Goal: Task Accomplishment & Management: Complete application form

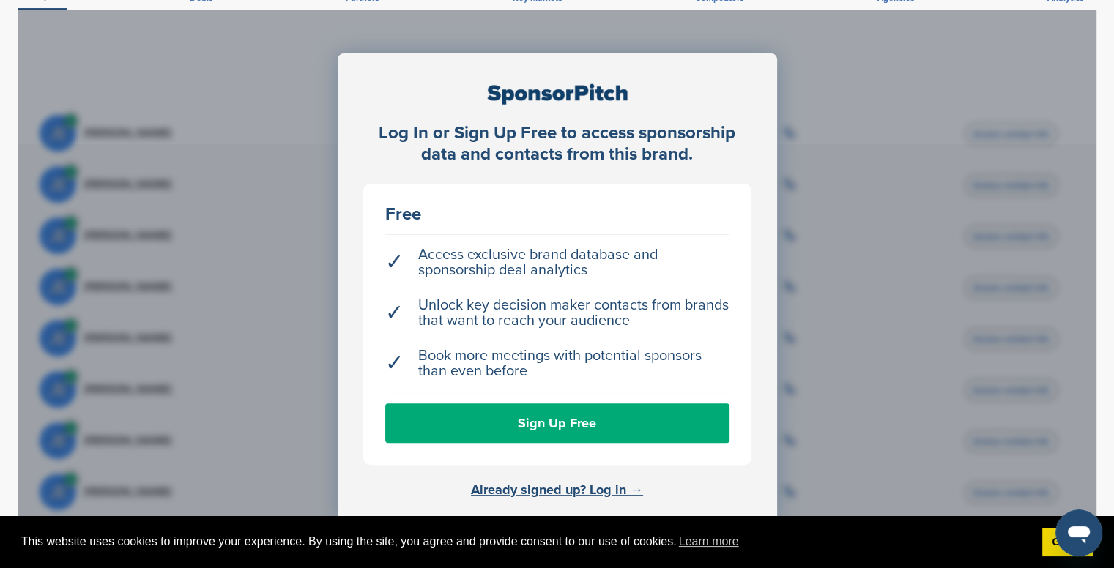
scroll to position [511, 0]
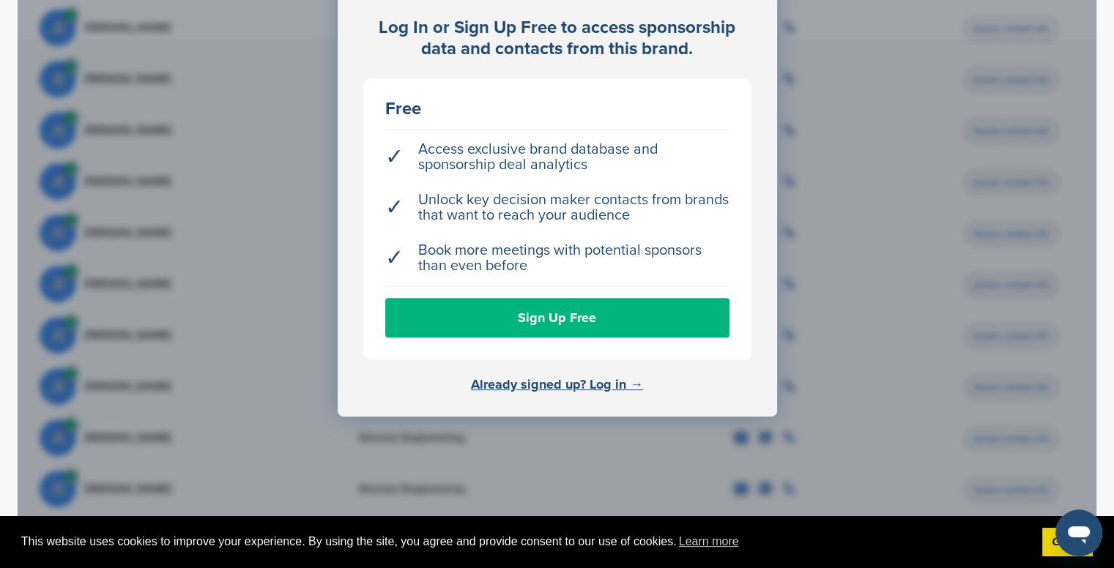
click at [610, 314] on link "Sign Up Free" at bounding box center [557, 318] width 344 height 40
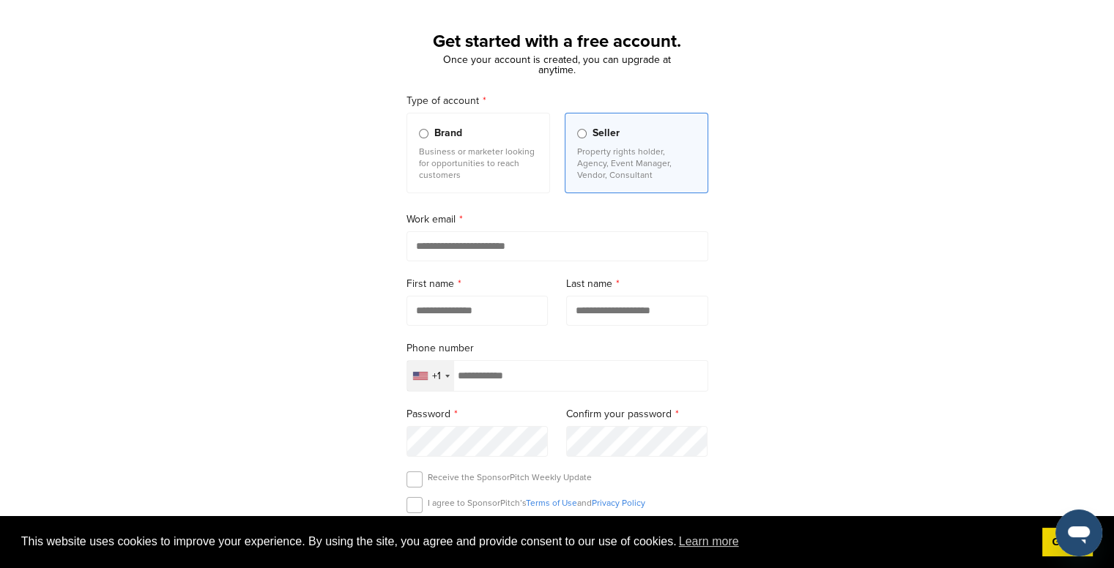
scroll to position [67, 0]
click at [485, 175] on p "Business or marketer looking for opportunities to reach customers" at bounding box center [478, 162] width 119 height 35
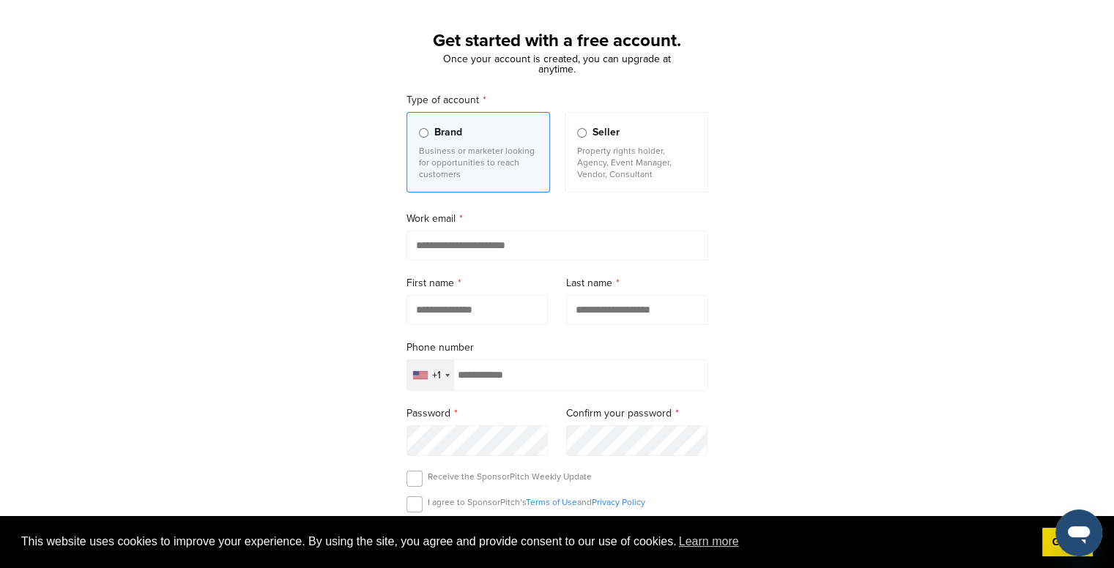
click at [504, 251] on input "email" at bounding box center [558, 246] width 302 height 30
type input "**********"
click at [481, 316] on input "text" at bounding box center [478, 310] width 142 height 30
type input "*"
click at [501, 308] on input "**********" at bounding box center [478, 310] width 142 height 30
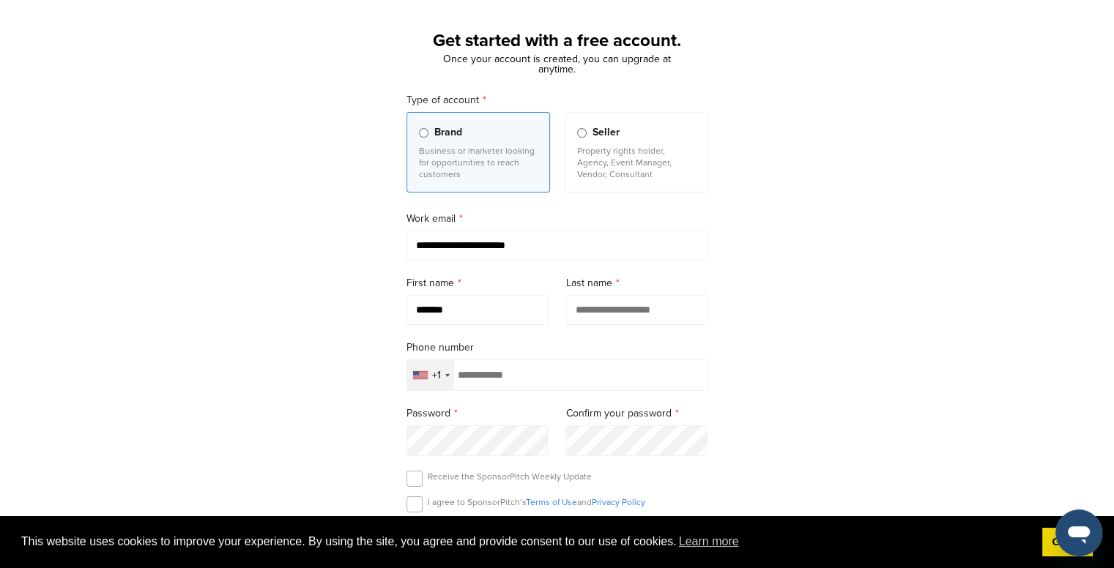
type input "******"
click at [446, 377] on div "Selected country" at bounding box center [447, 375] width 4 height 3
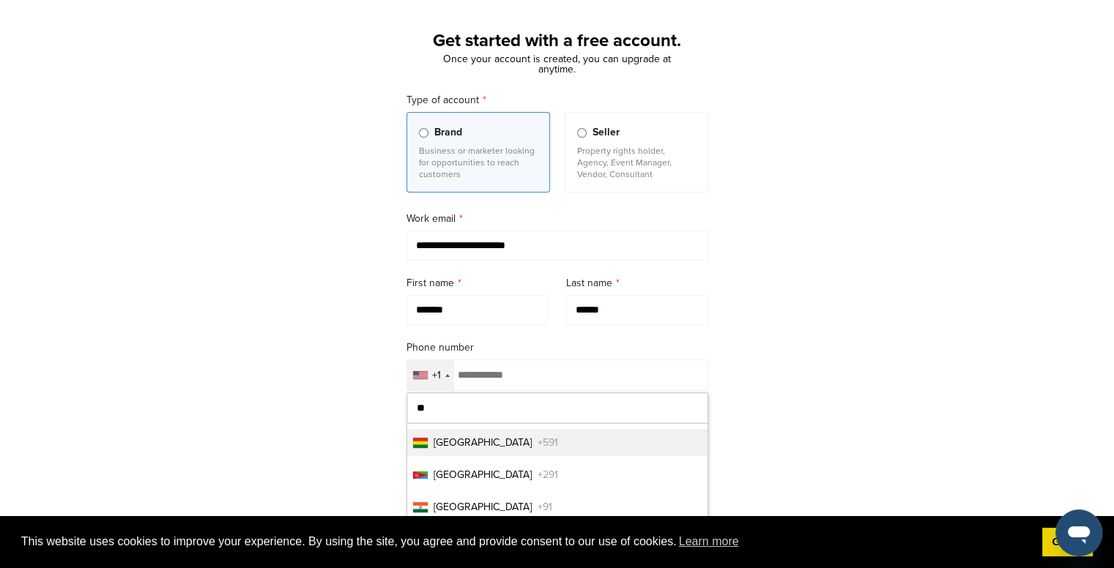
type input "*"
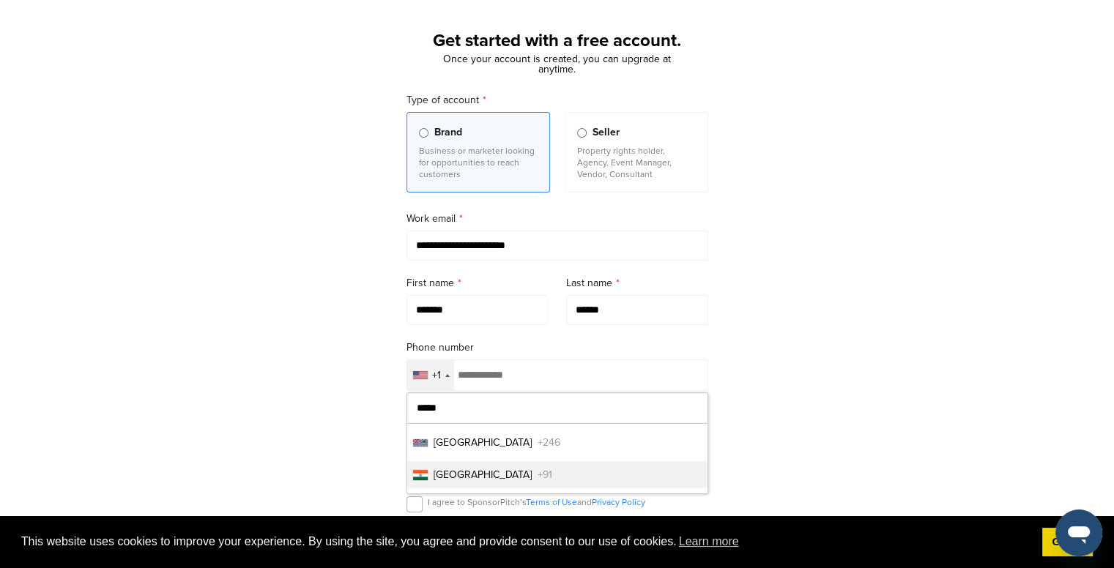
type input "*****"
click at [481, 465] on li "India +91" at bounding box center [557, 474] width 300 height 27
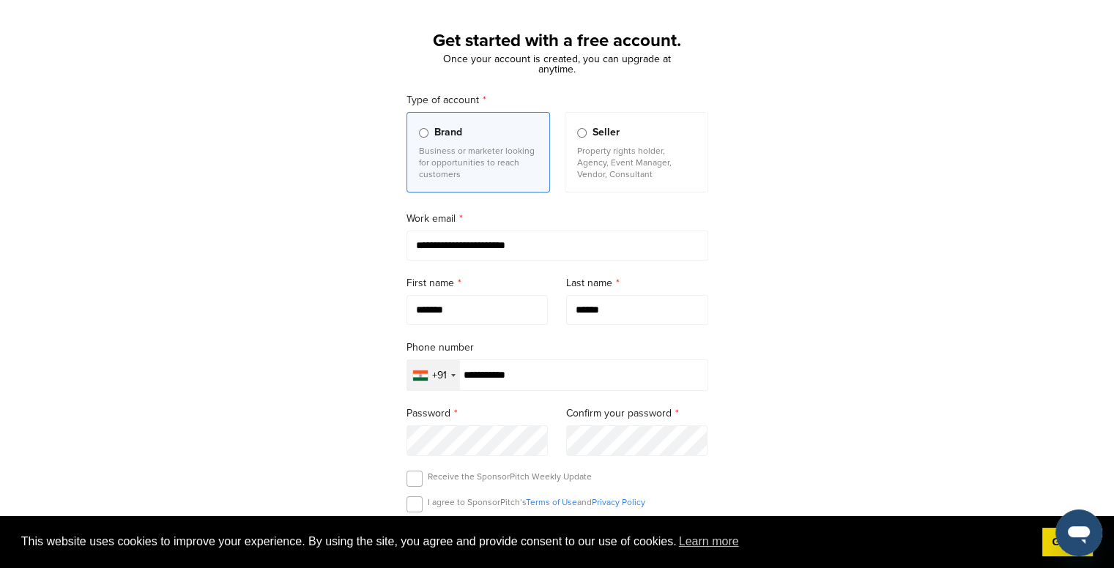
type input "**********"
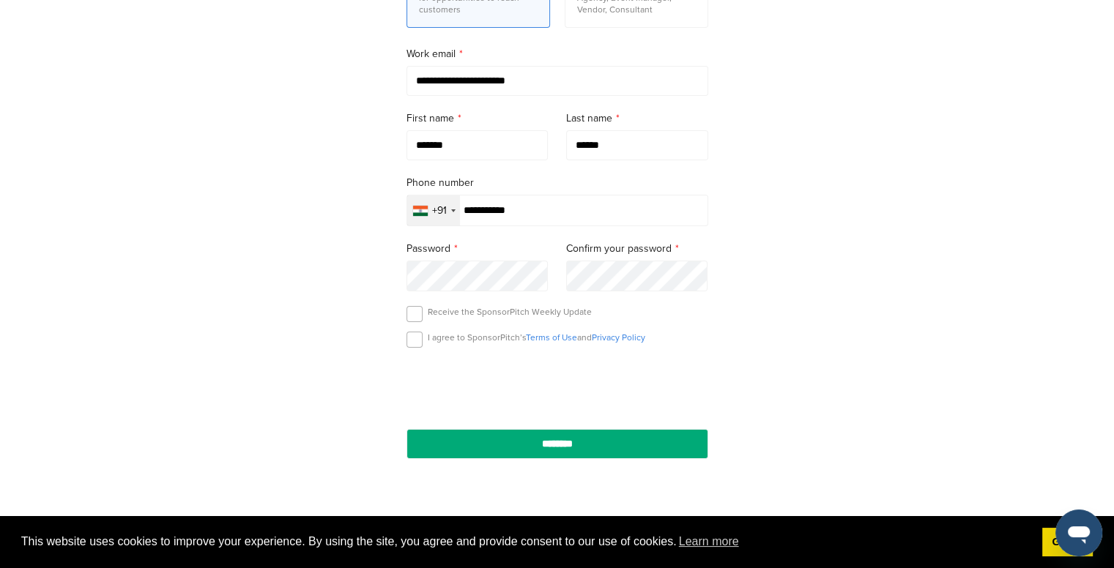
scroll to position [231, 0]
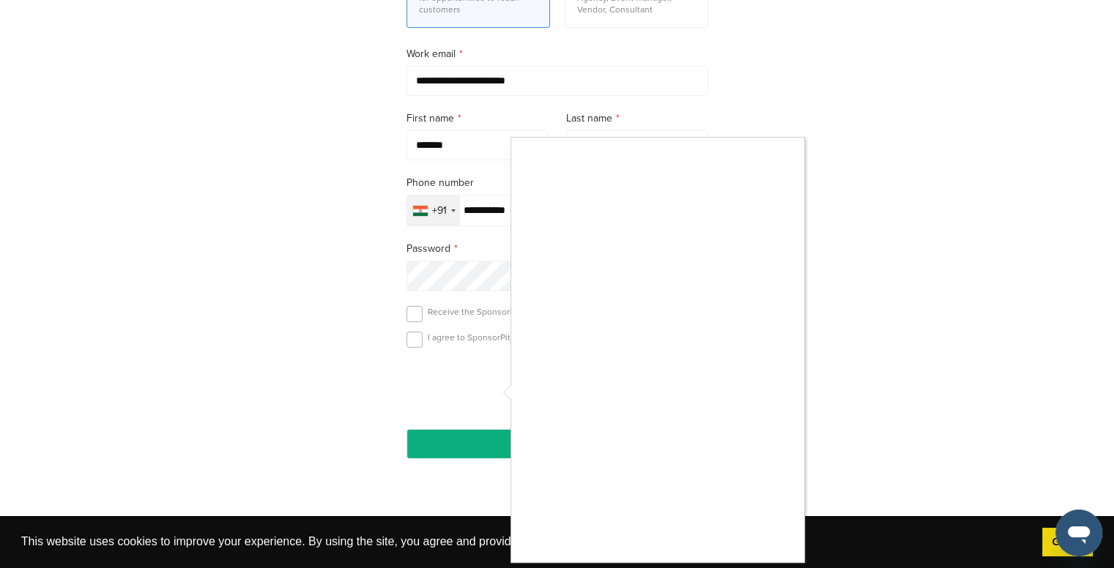
click at [415, 338] on div at bounding box center [557, 284] width 1114 height 568
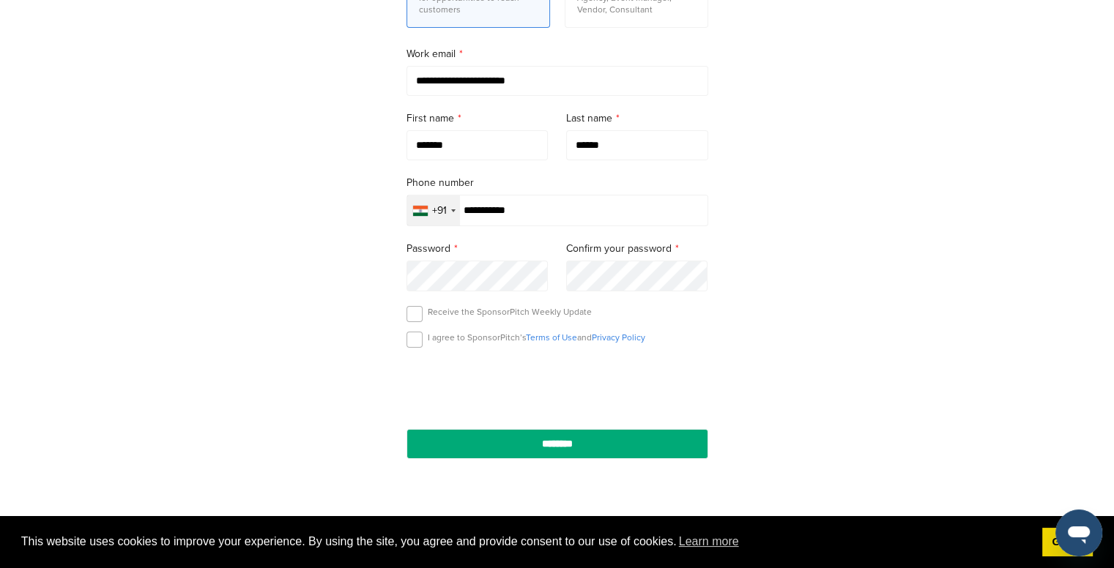
click at [400, 339] on div "**********" at bounding box center [557, 201] width 337 height 582
click at [416, 341] on label at bounding box center [415, 340] width 16 height 16
click at [413, 316] on label at bounding box center [415, 314] width 16 height 16
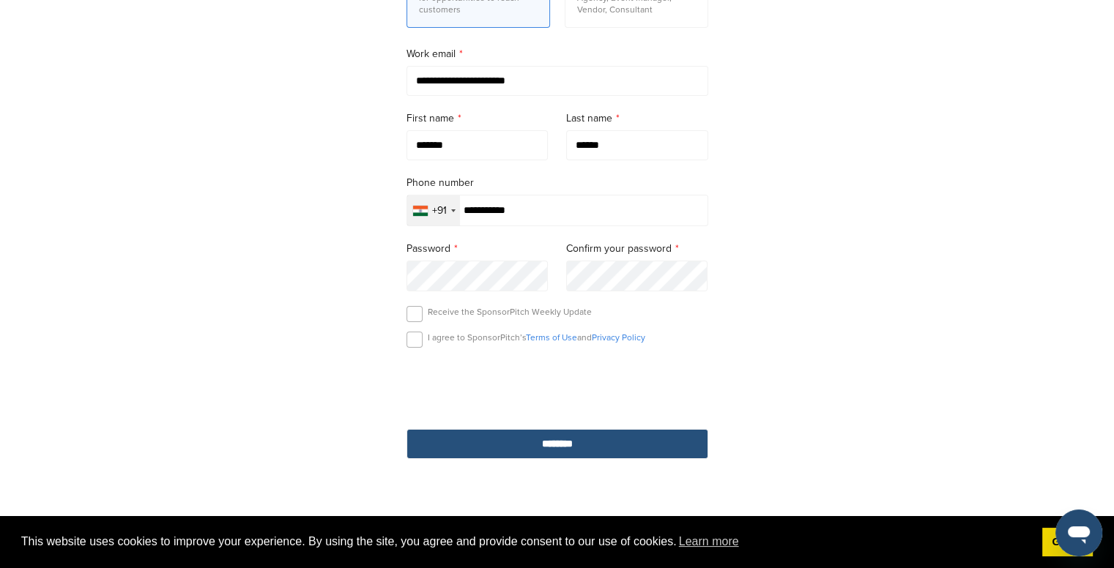
click at [531, 436] on input "********" at bounding box center [558, 444] width 302 height 30
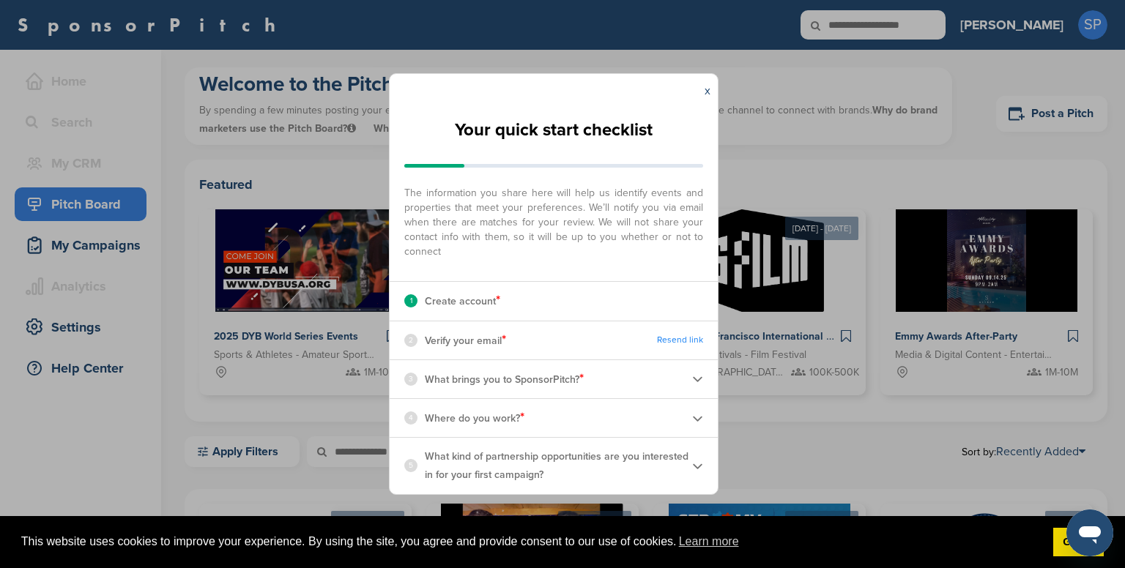
click at [704, 87] on div "x" at bounding box center [707, 91] width 21 height 34
click at [709, 92] on link "x" at bounding box center [708, 91] width 6 height 15
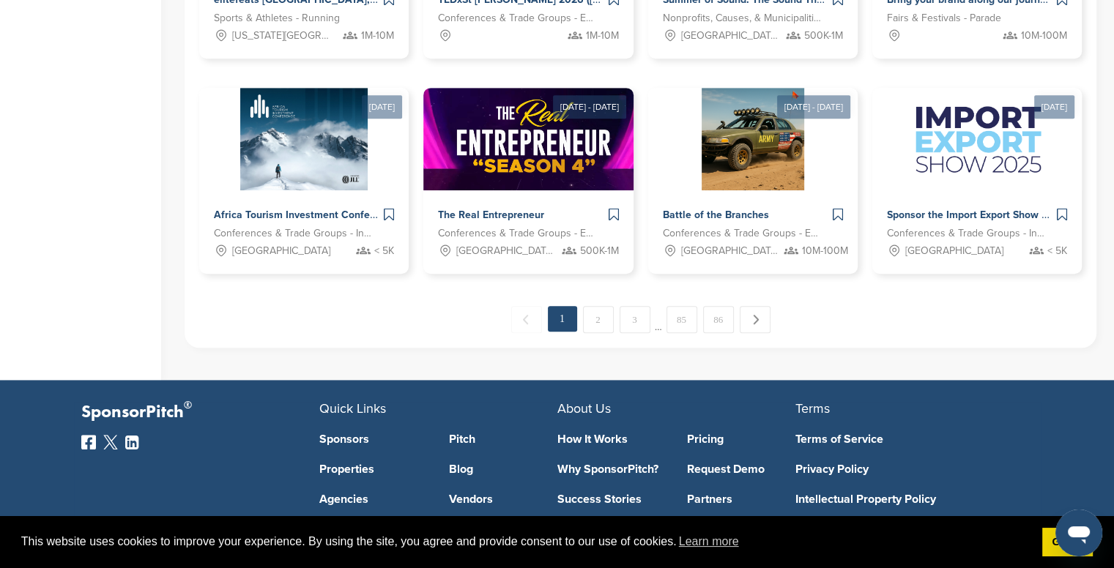
scroll to position [847, 0]
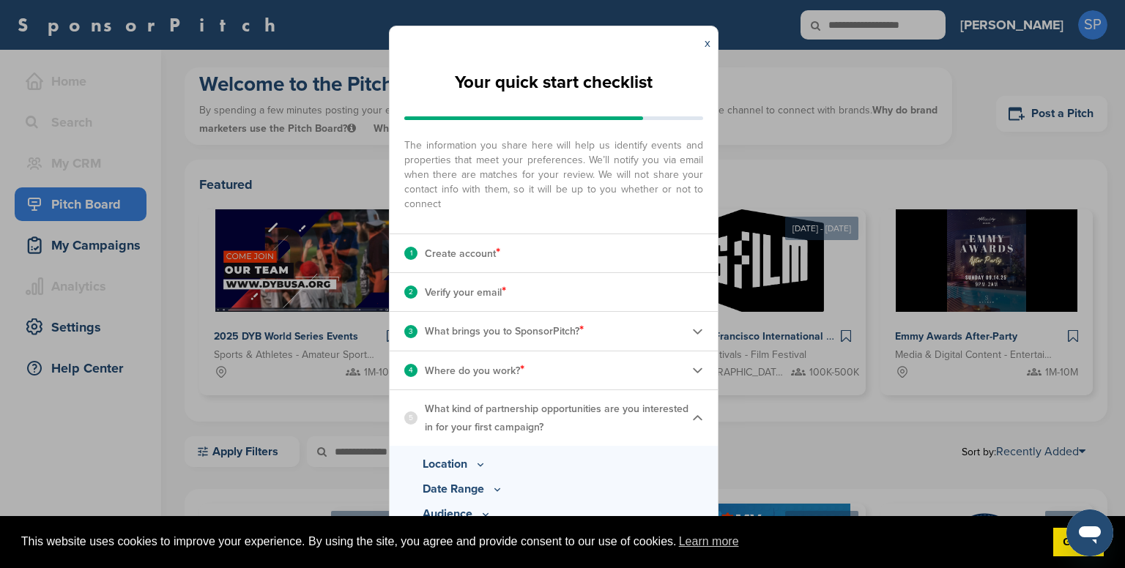
scroll to position [78, 0]
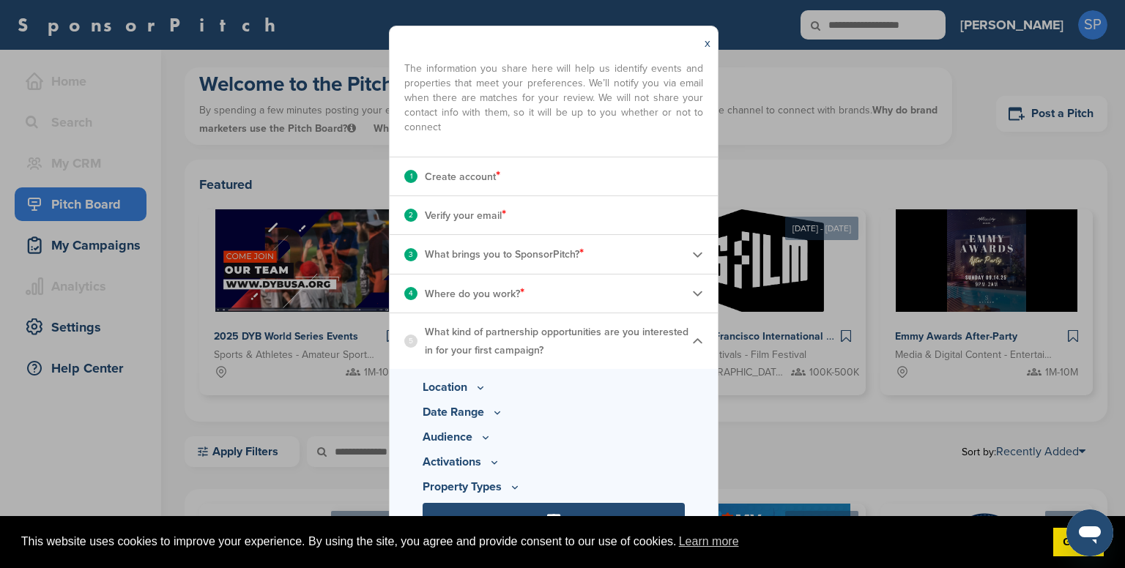
click at [472, 384] on p "Location" at bounding box center [554, 388] width 262 height 18
click at [481, 387] on icon at bounding box center [481, 388] width 12 height 12
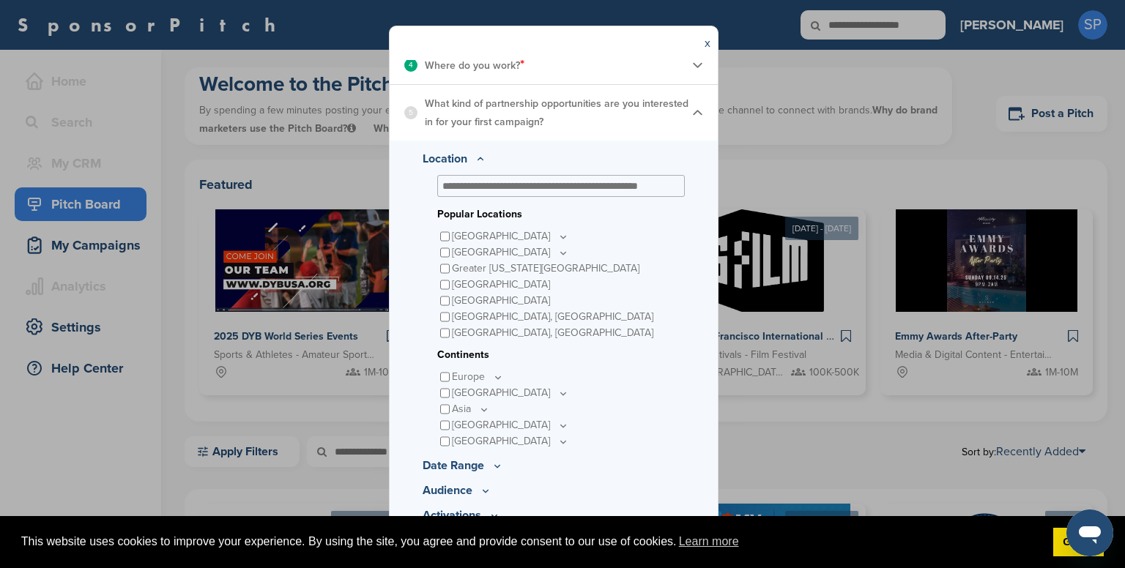
scroll to position [359, 0]
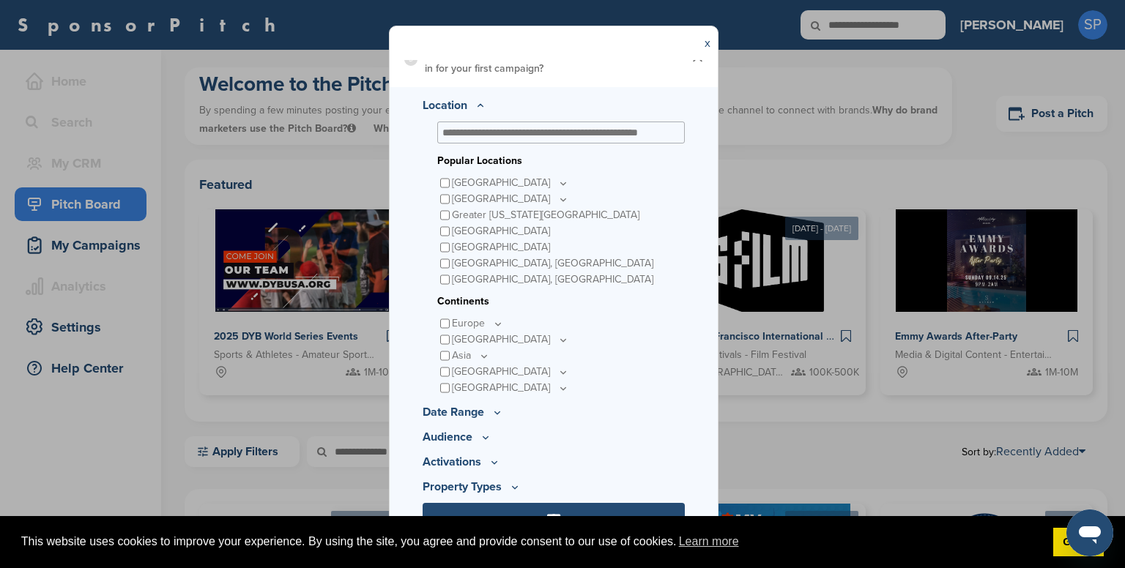
click at [482, 357] on icon at bounding box center [484, 356] width 5 height 2
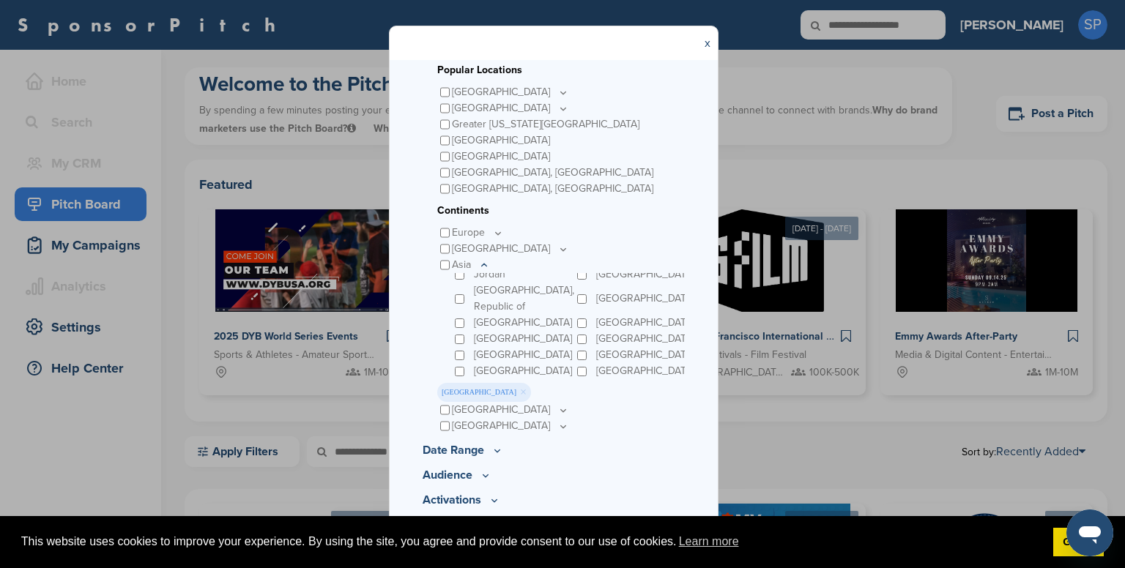
scroll to position [488, 0]
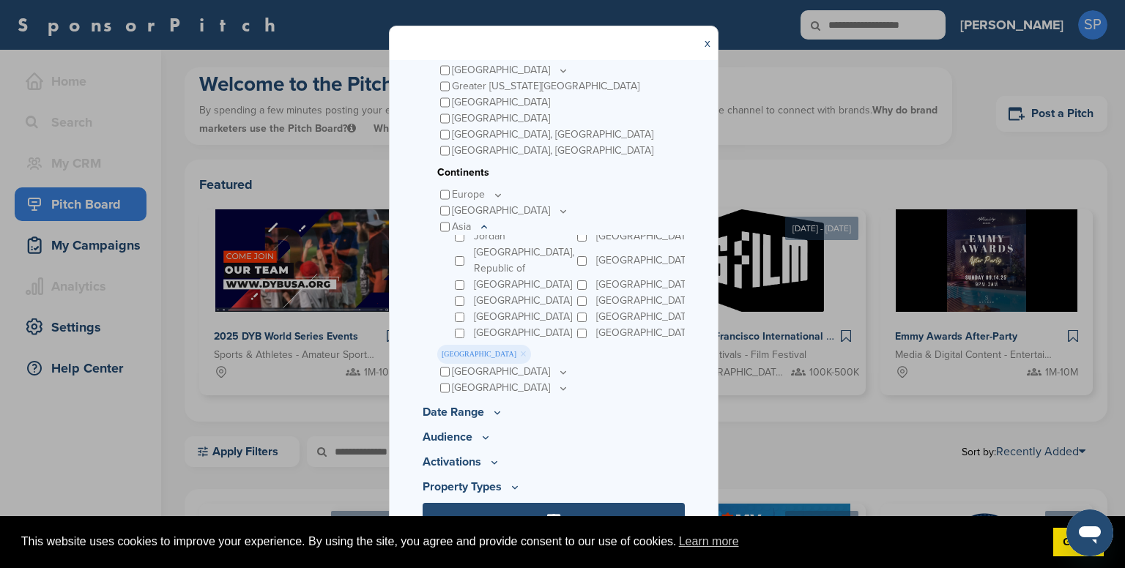
click at [492, 413] on icon at bounding box center [498, 413] width 12 height 12
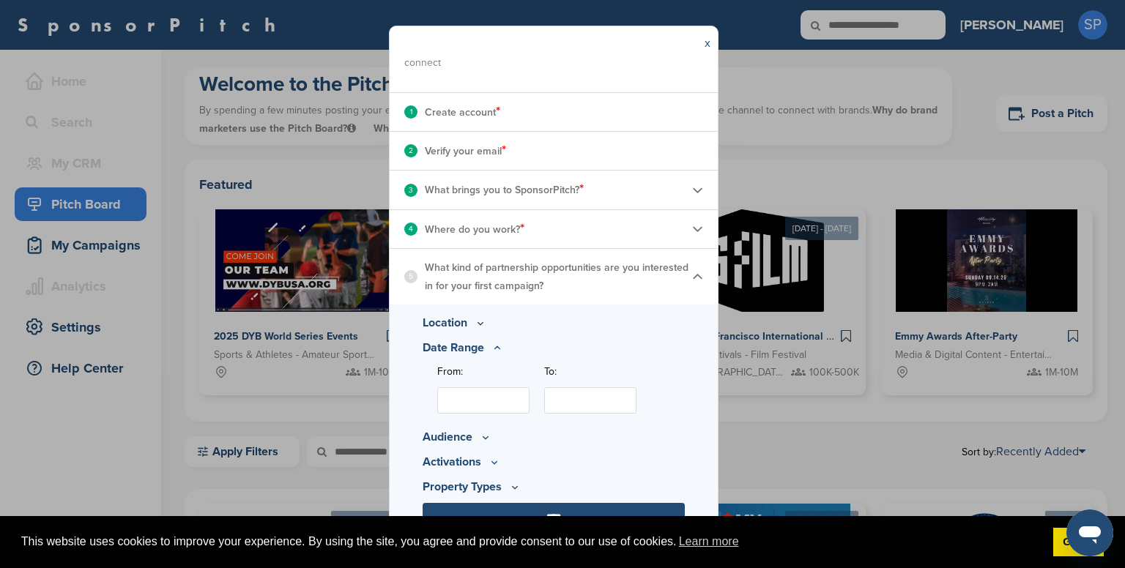
scroll to position [144, 0]
click at [460, 407] on input "From:" at bounding box center [483, 401] width 92 height 26
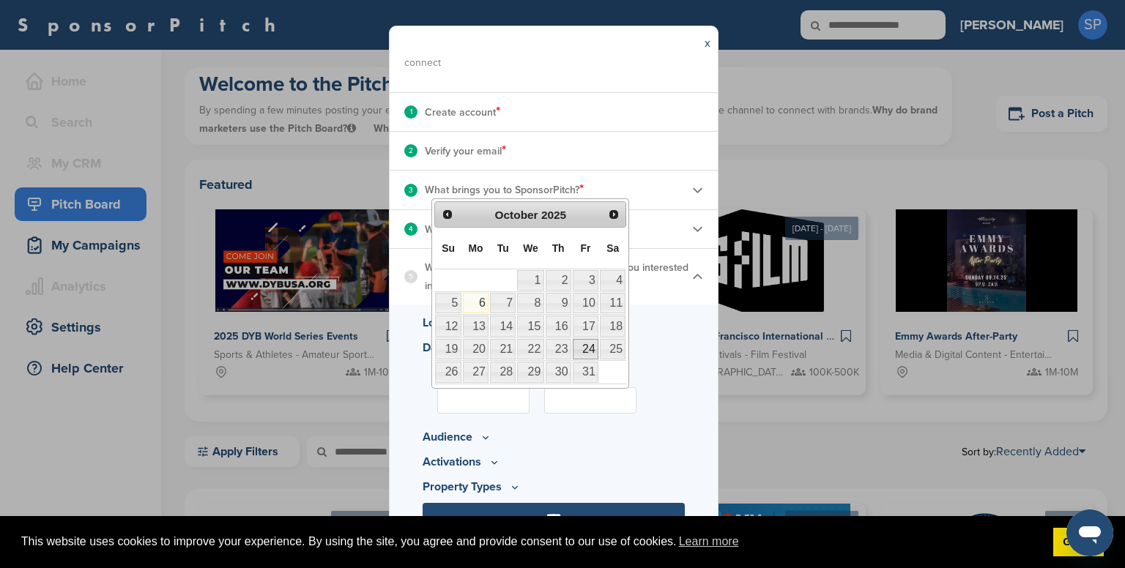
click at [579, 352] on link "24" at bounding box center [586, 349] width 26 height 21
type input "**********"
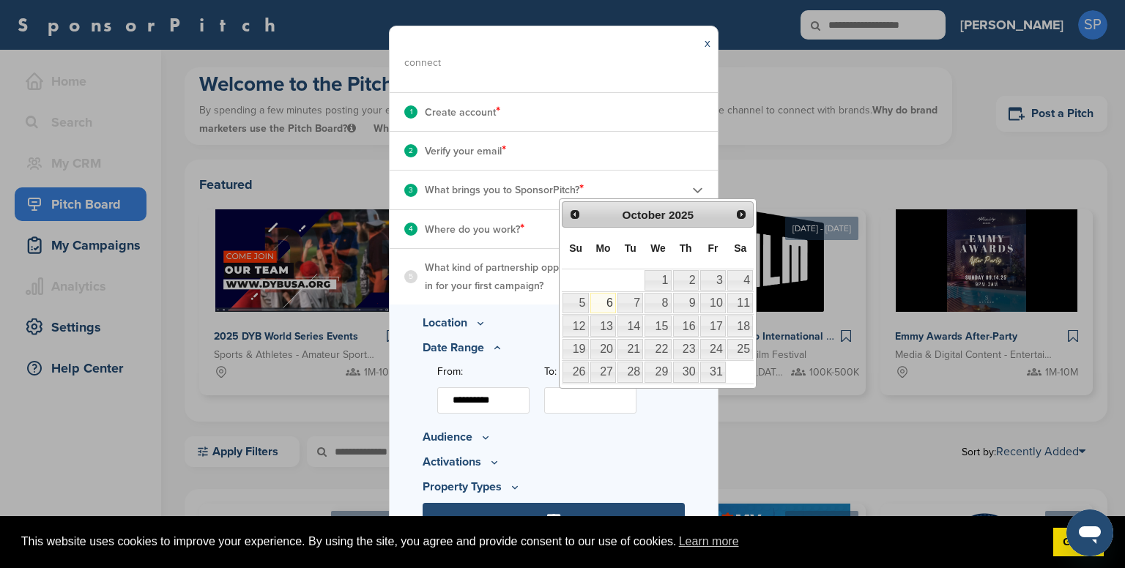
click at [598, 400] on input "To:" at bounding box center [590, 401] width 92 height 26
click at [576, 370] on link "26" at bounding box center [576, 372] width 26 height 21
type input "**********"
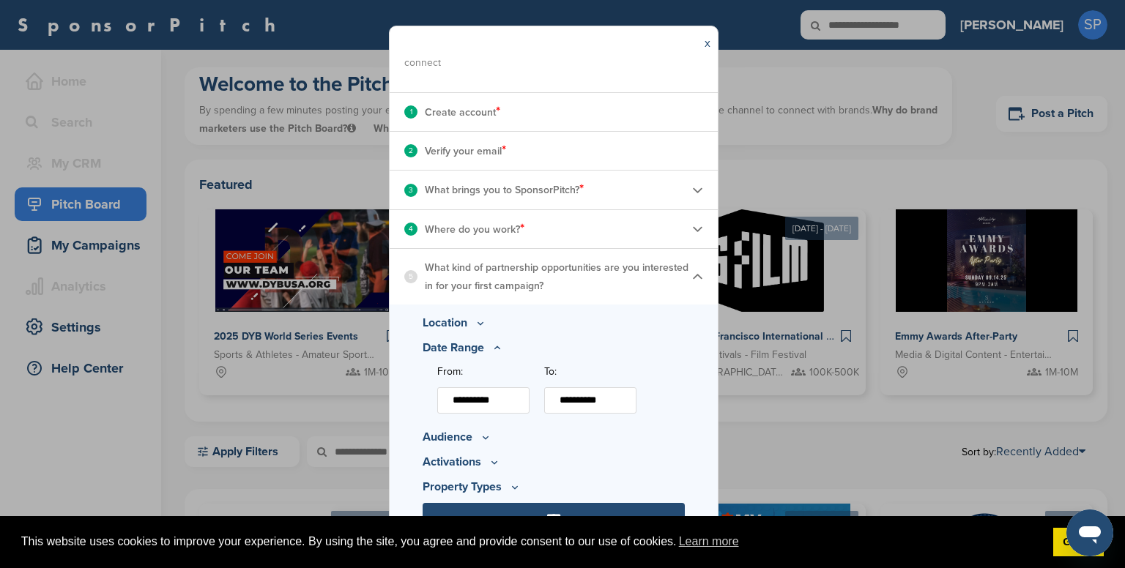
click at [480, 439] on icon at bounding box center [486, 437] width 12 height 12
click at [520, 388] on icon at bounding box center [522, 390] width 12 height 12
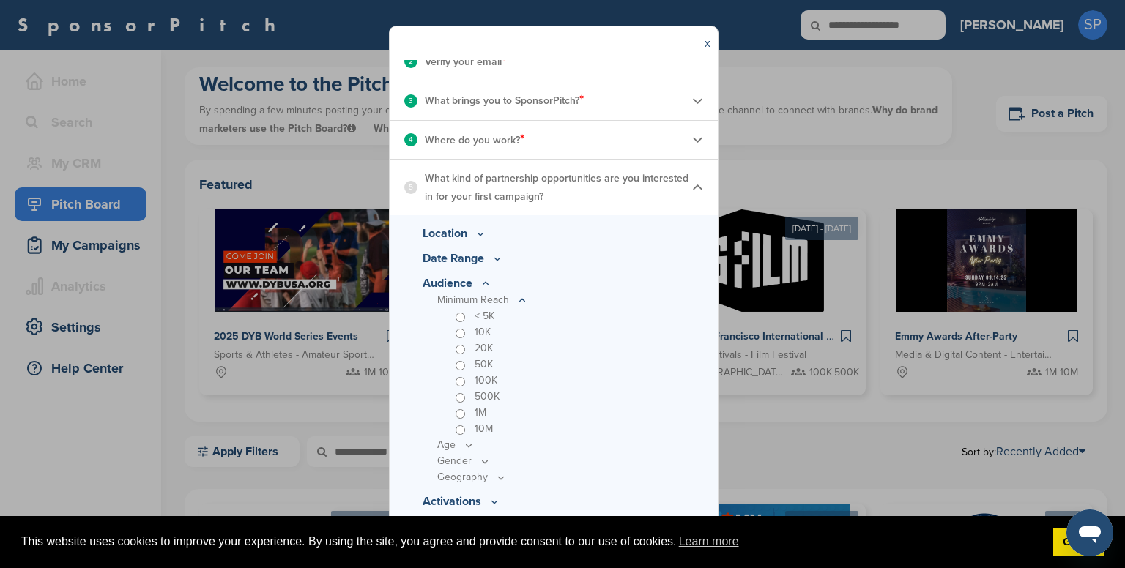
scroll to position [231, 0]
click at [468, 448] on icon at bounding box center [469, 445] width 12 height 12
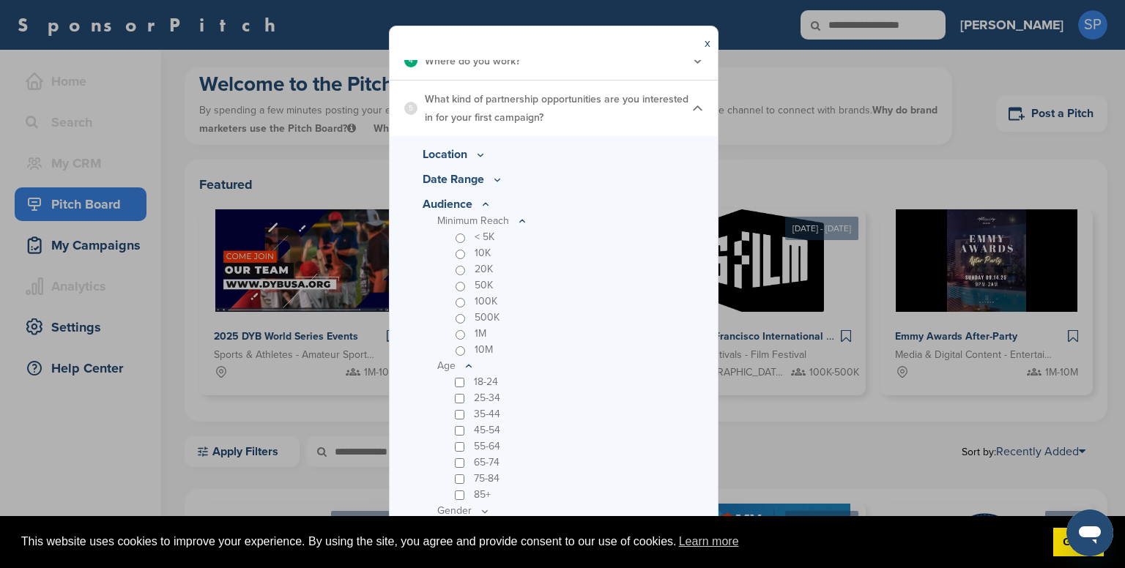
scroll to position [400, 0]
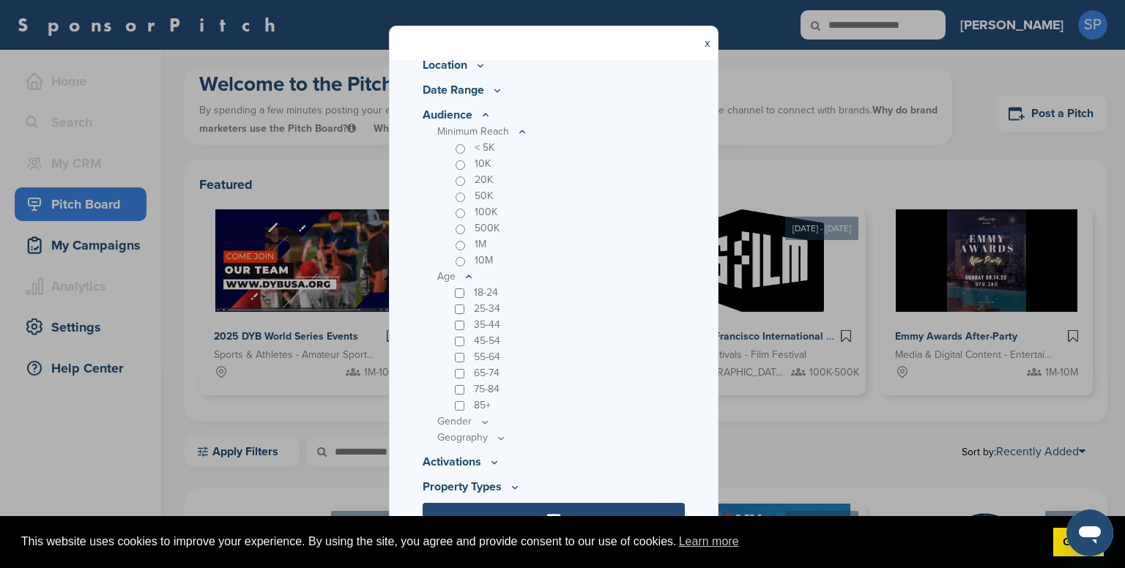
click at [481, 426] on icon at bounding box center [485, 422] width 12 height 12
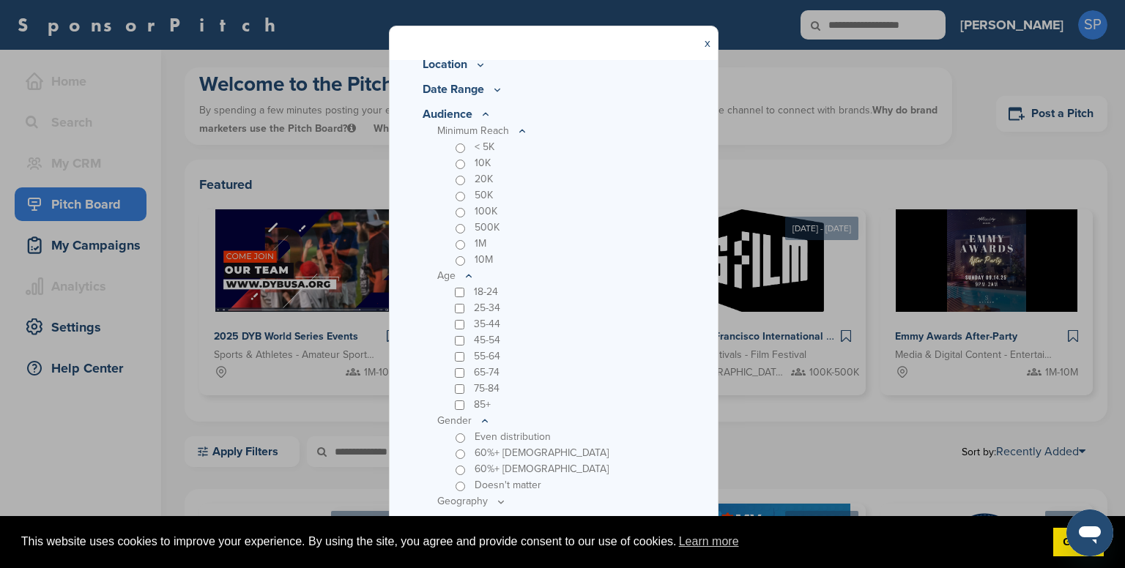
scroll to position [464, 0]
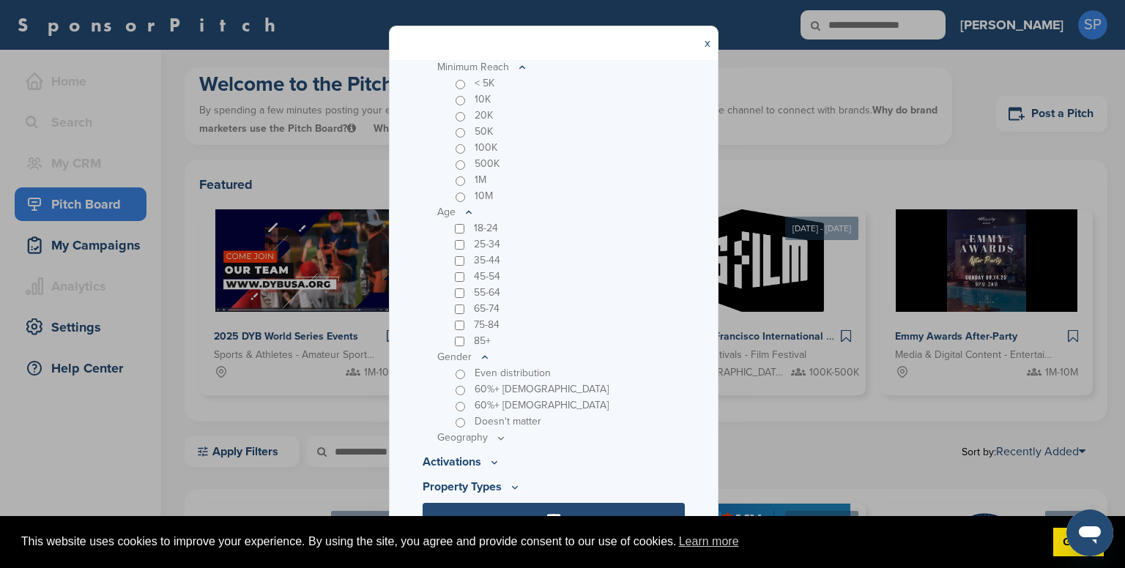
click at [500, 440] on icon at bounding box center [501, 438] width 12 height 12
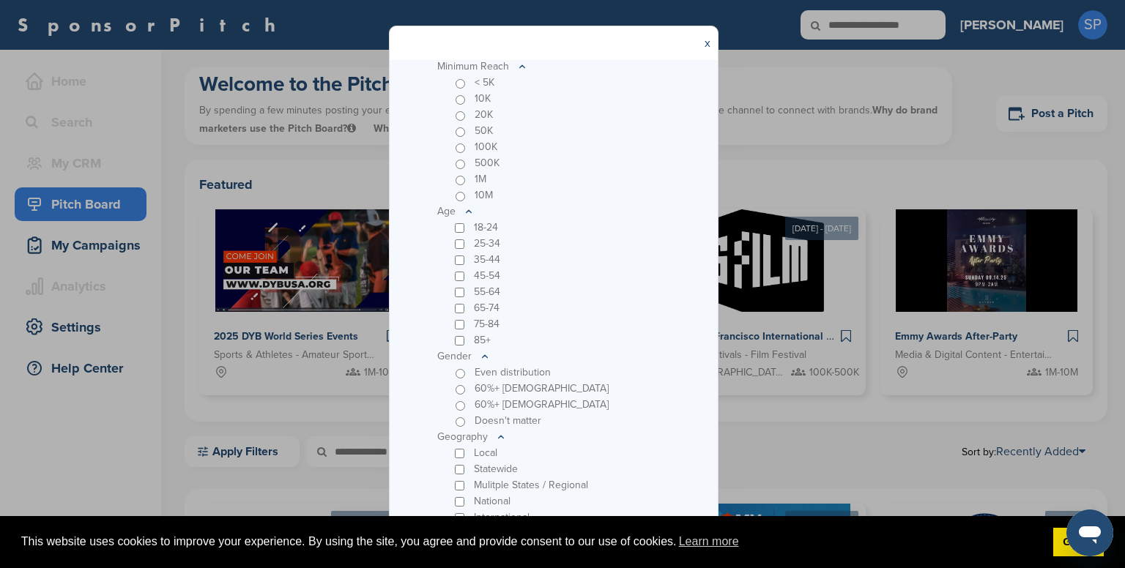
scroll to position [545, 0]
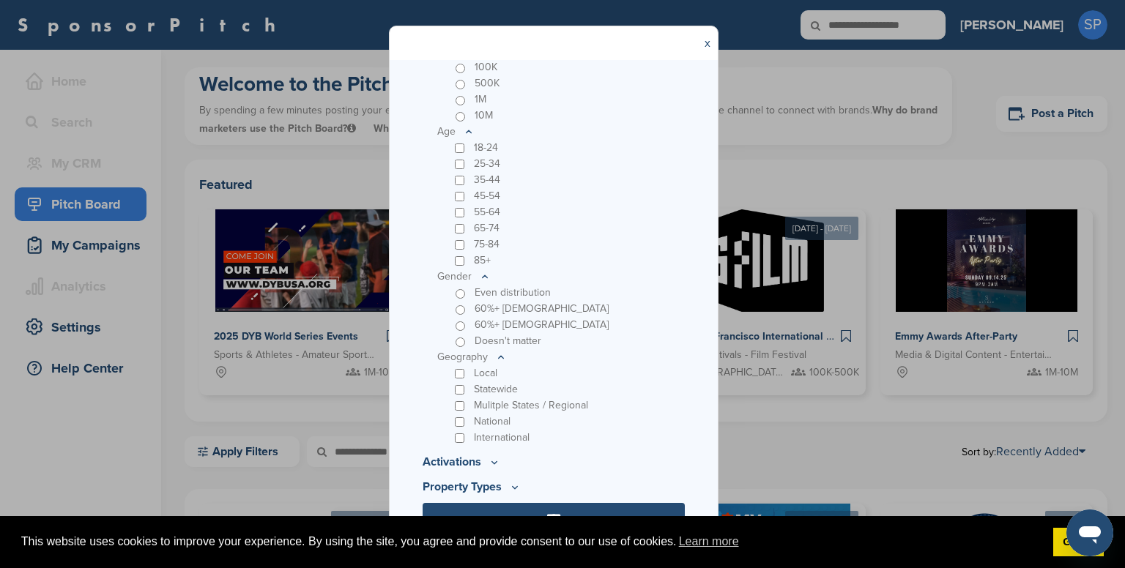
click at [492, 461] on icon at bounding box center [494, 462] width 5 height 2
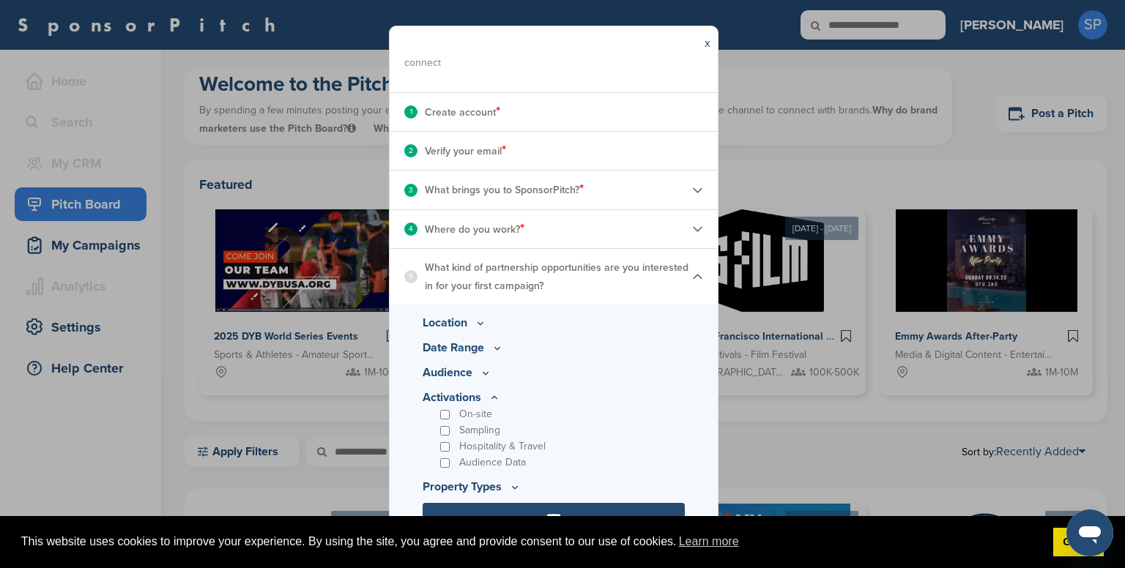
click at [510, 487] on icon at bounding box center [515, 487] width 12 height 12
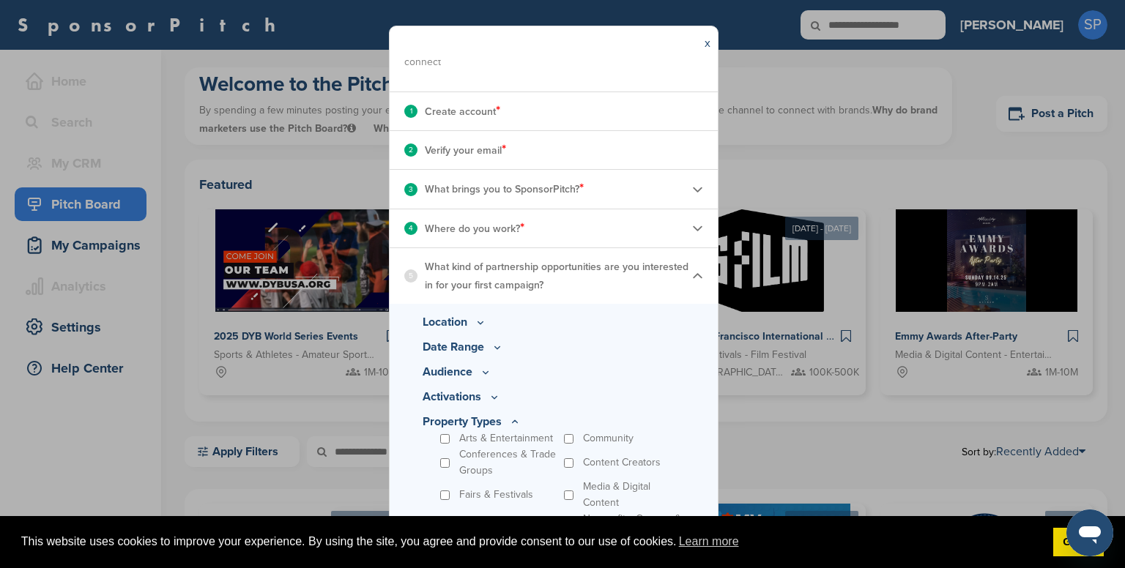
scroll to position [207, 0]
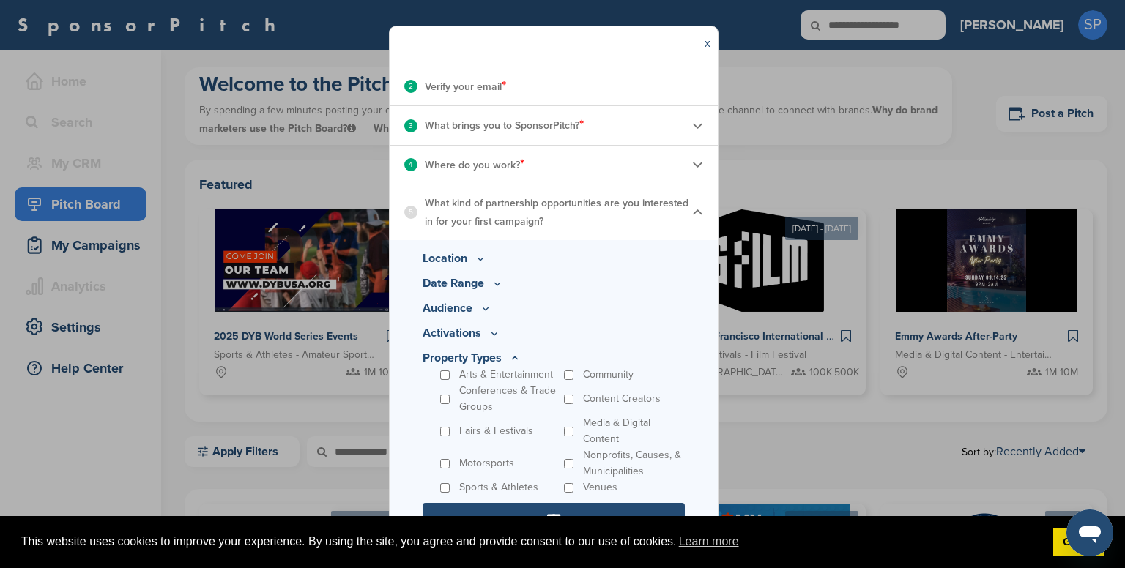
click at [599, 505] on input "****" at bounding box center [554, 517] width 262 height 29
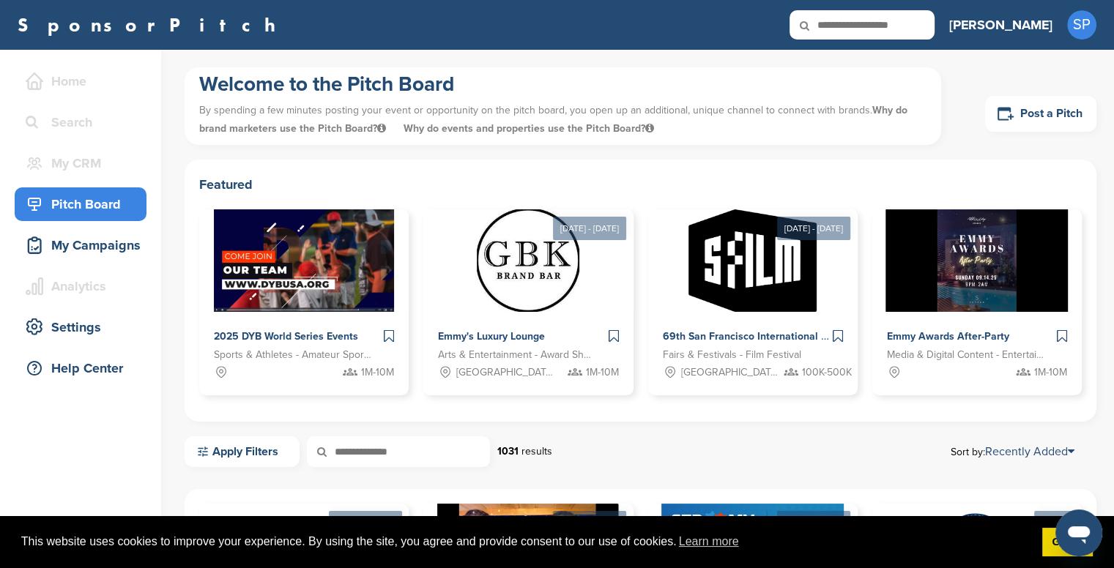
click at [376, 449] on input "text" at bounding box center [398, 452] width 183 height 31
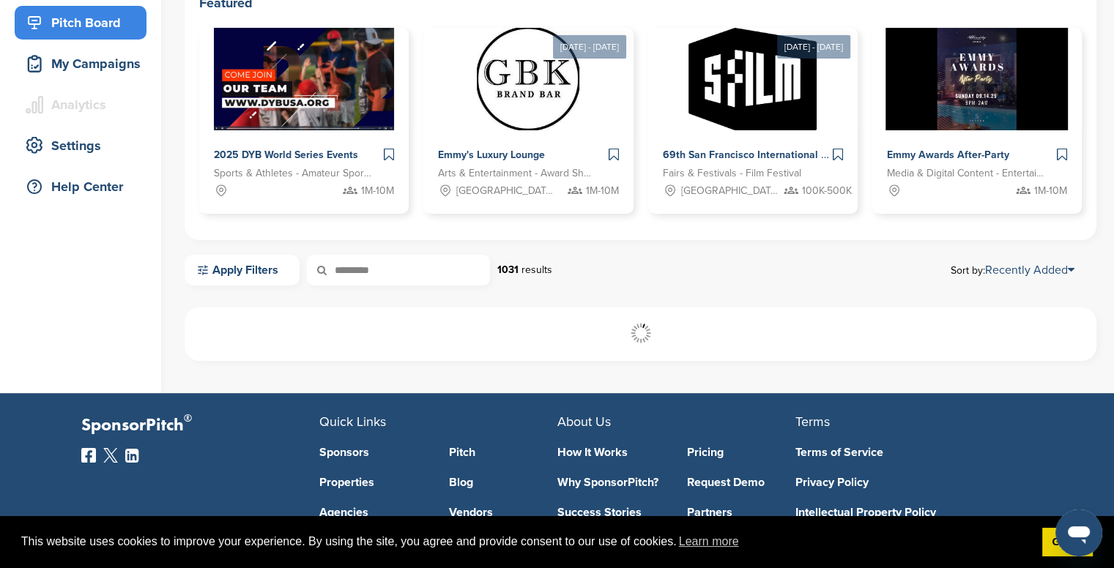
scroll to position [190, 0]
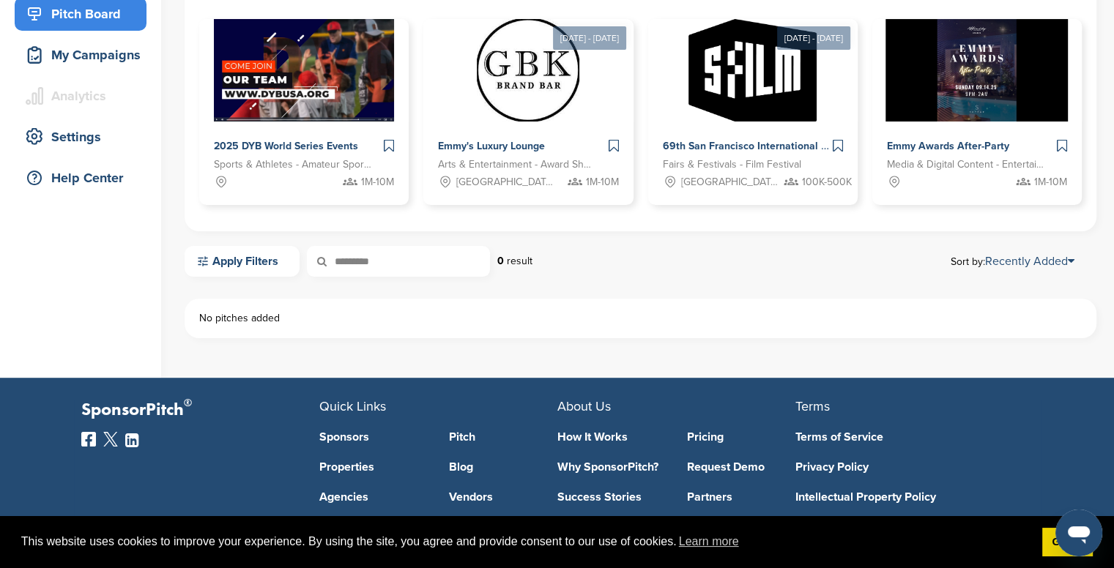
click at [405, 256] on input "*********" at bounding box center [398, 261] width 183 height 31
type input "****"
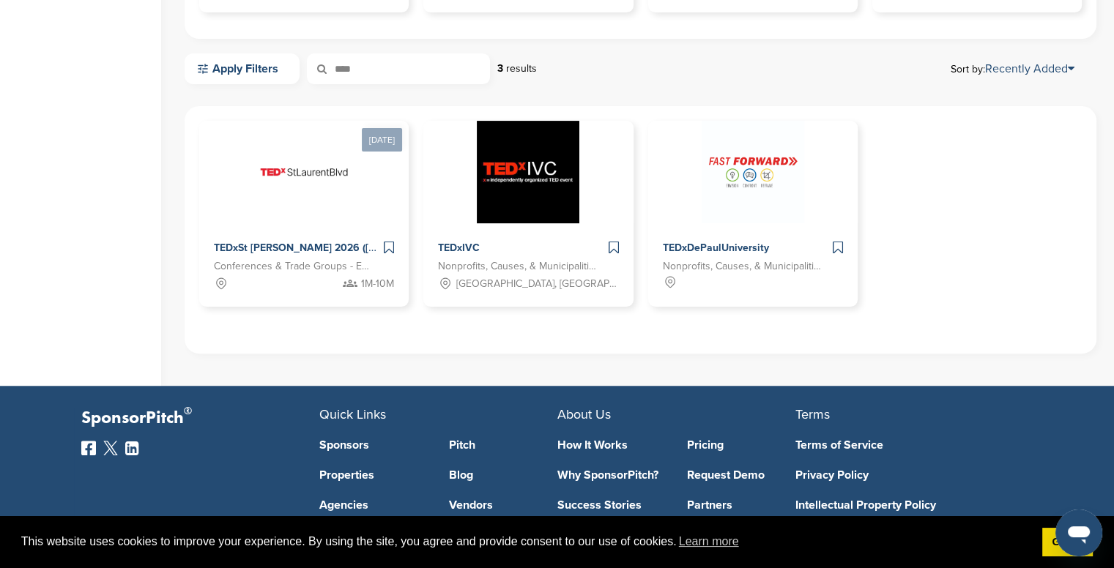
scroll to position [384, 0]
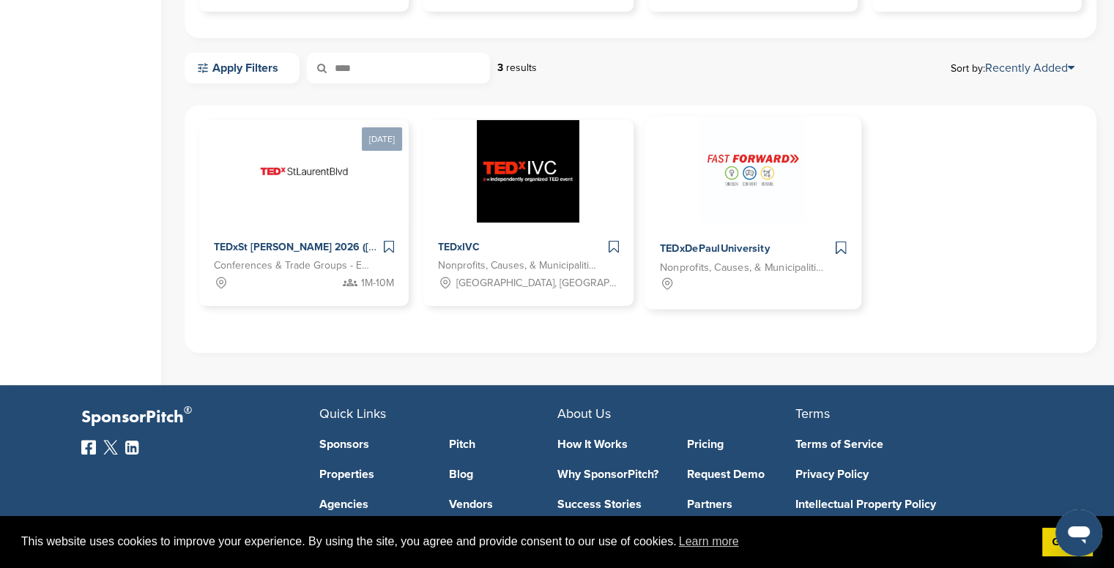
click at [677, 174] on div at bounding box center [752, 170] width 217 height 106
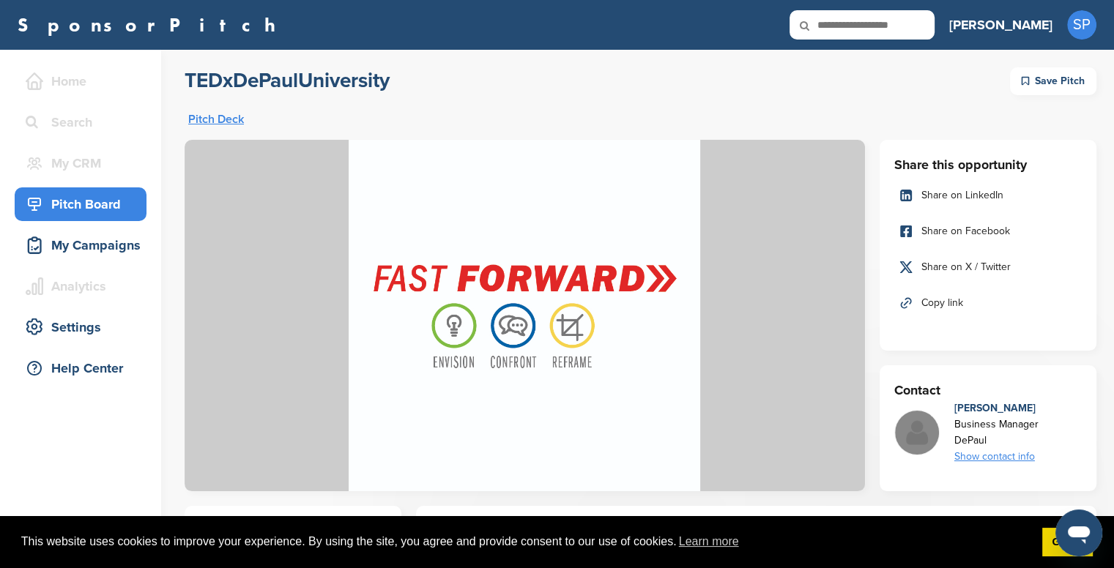
click at [935, 27] on input "text" at bounding box center [862, 24] width 145 height 29
type input "*******"
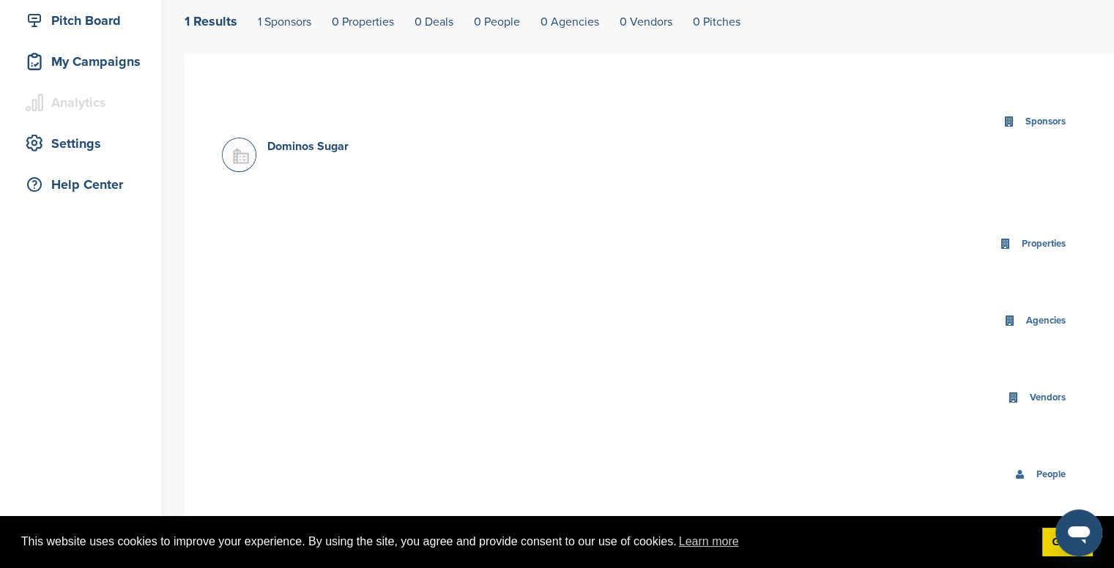
scroll to position [193, 0]
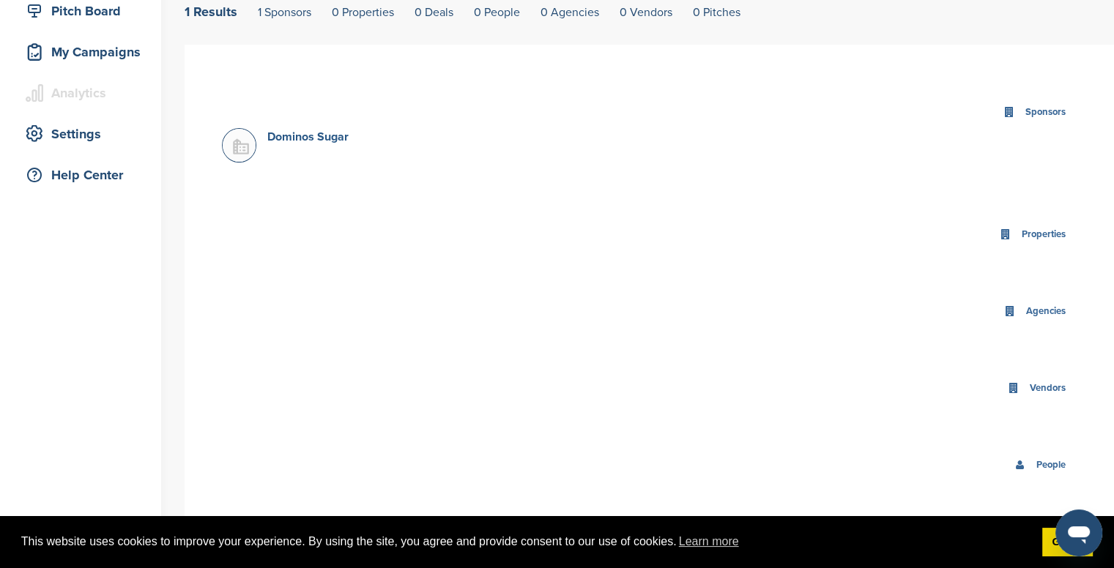
click at [292, 136] on link "Dominos Sugar" at bounding box center [307, 137] width 81 height 15
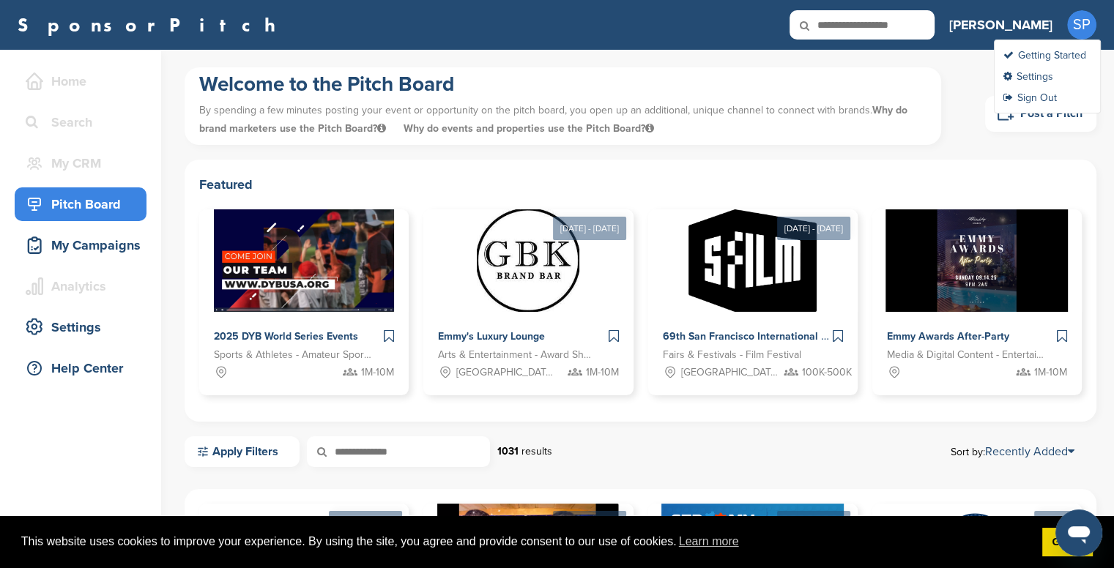
click at [1083, 16] on span "SP" at bounding box center [1081, 24] width 29 height 29
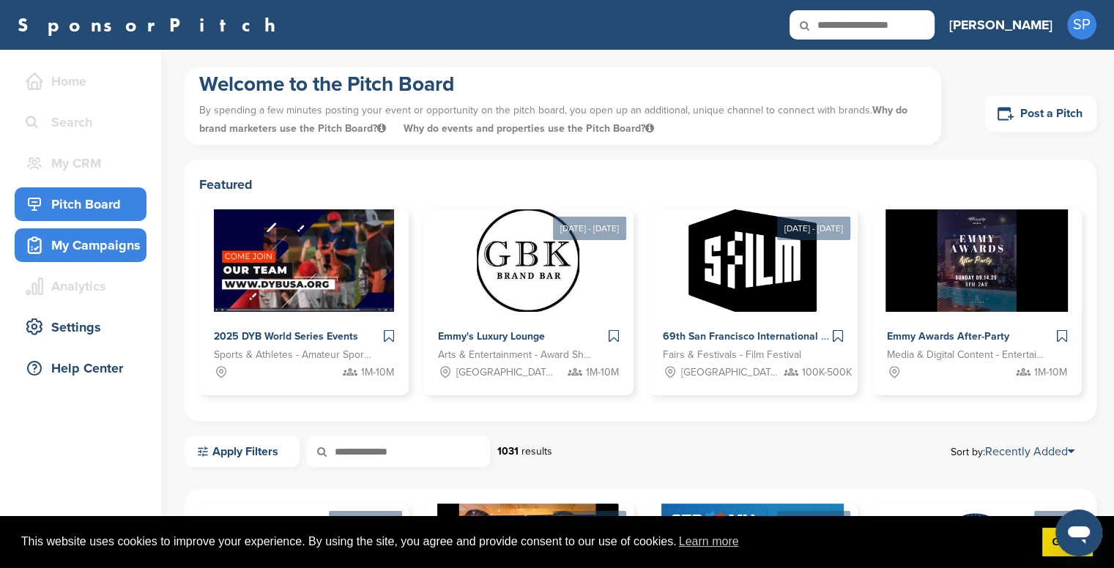
click at [90, 256] on div "My Campaigns" at bounding box center [84, 245] width 125 height 26
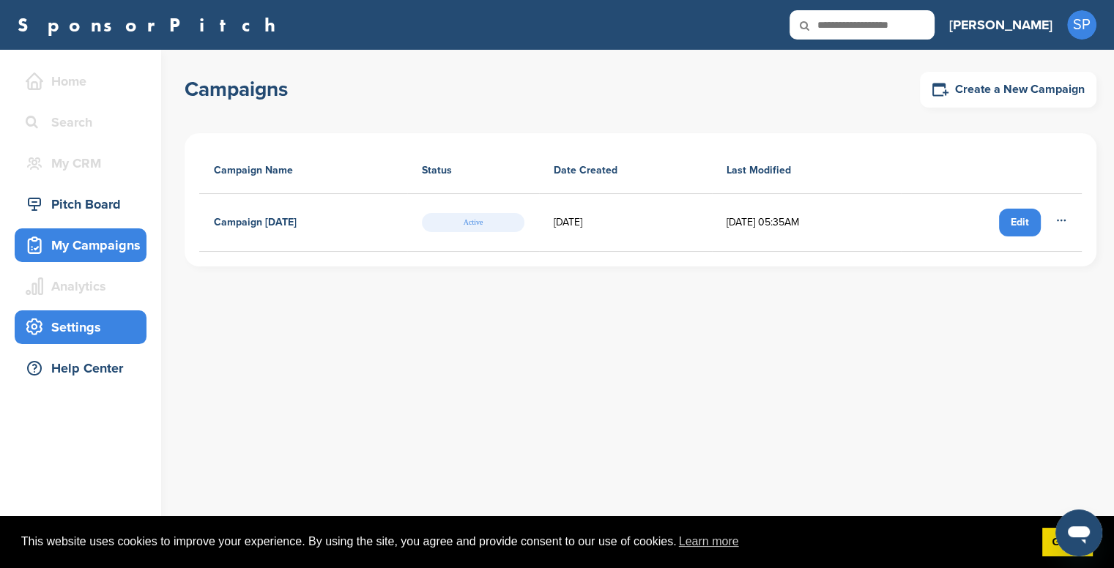
click at [97, 327] on div "Settings" at bounding box center [84, 327] width 125 height 26
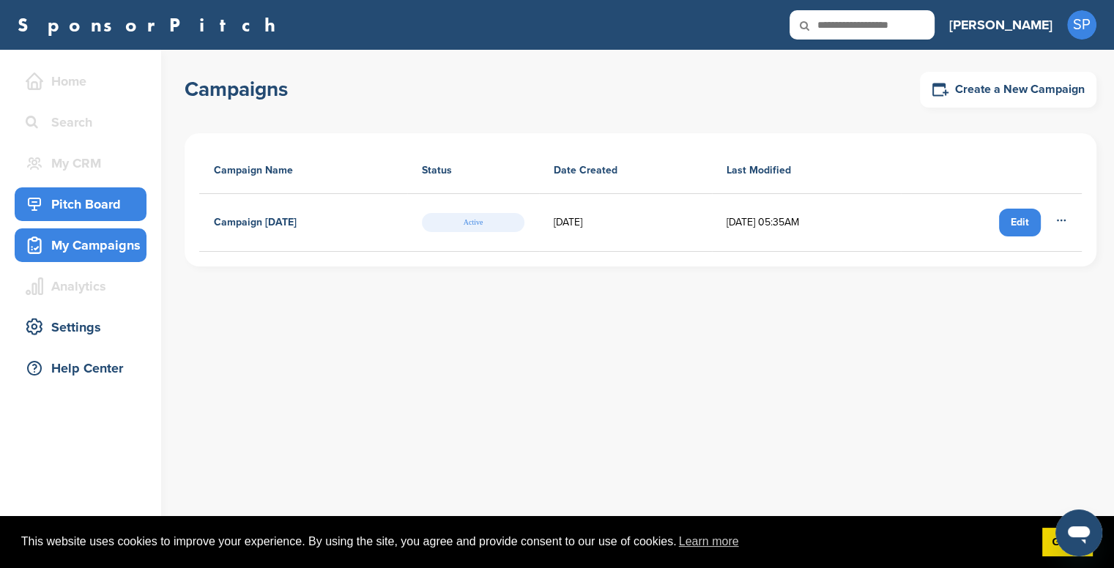
click at [76, 204] on div "Pitch Board" at bounding box center [84, 204] width 125 height 26
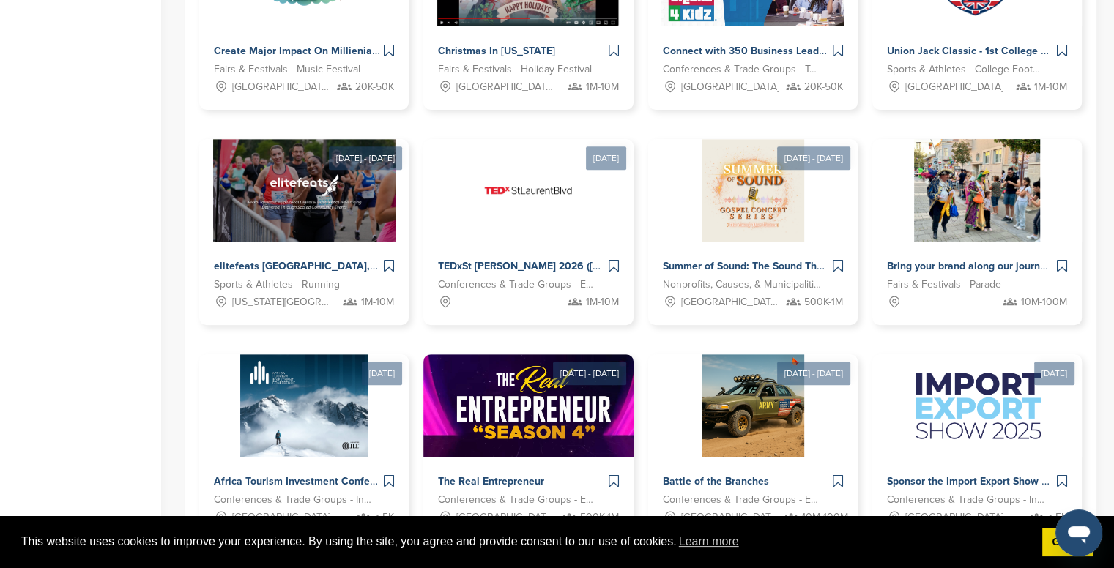
scroll to position [838, 0]
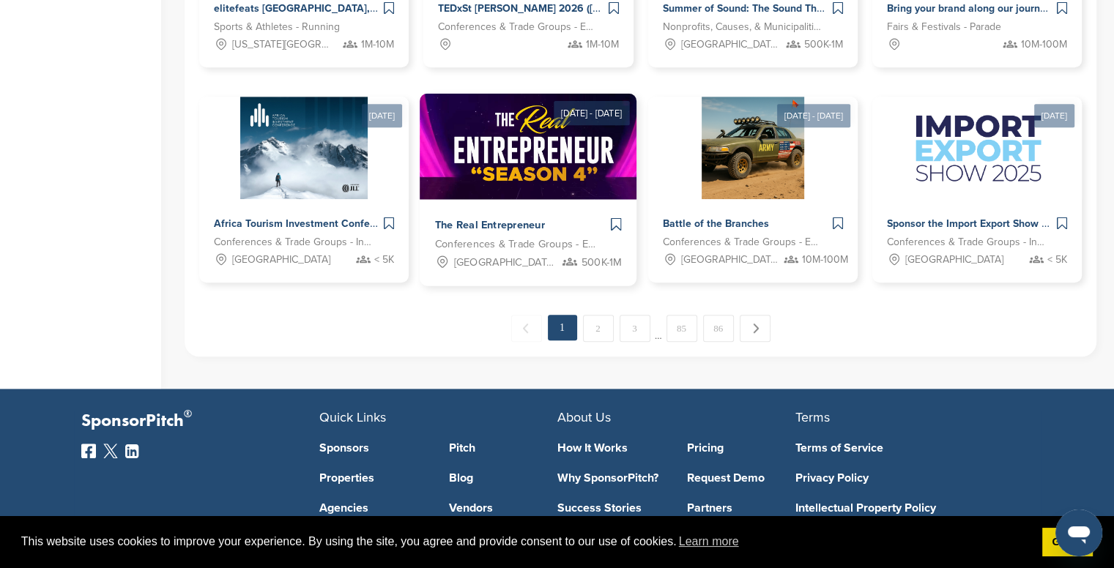
click at [536, 220] on span "The Real Entrepreneur" at bounding box center [490, 225] width 110 height 13
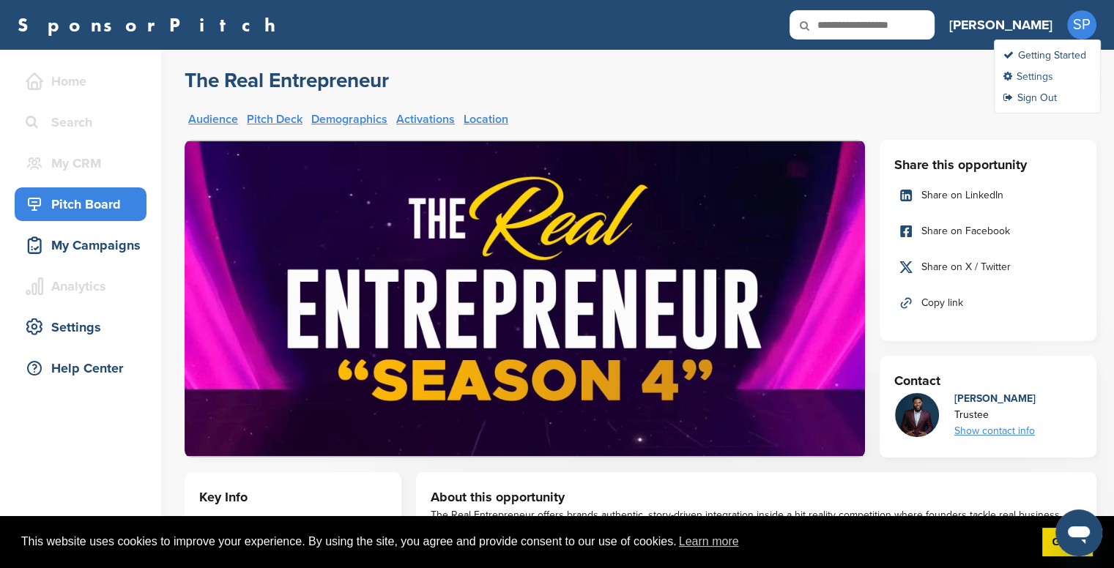
click at [1045, 73] on link "Settings" at bounding box center [1029, 76] width 50 height 12
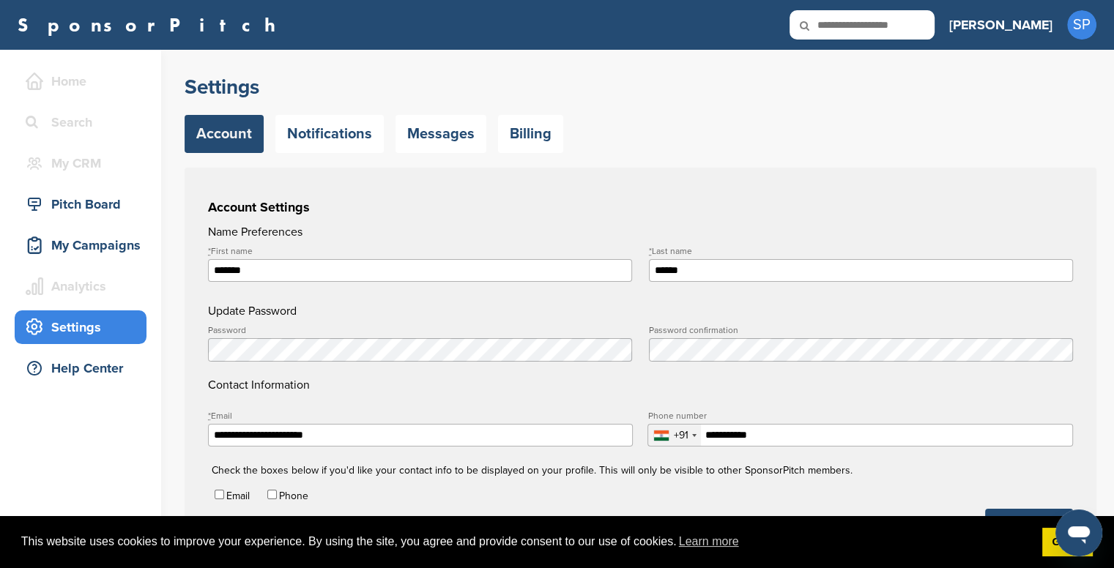
type input "**********"
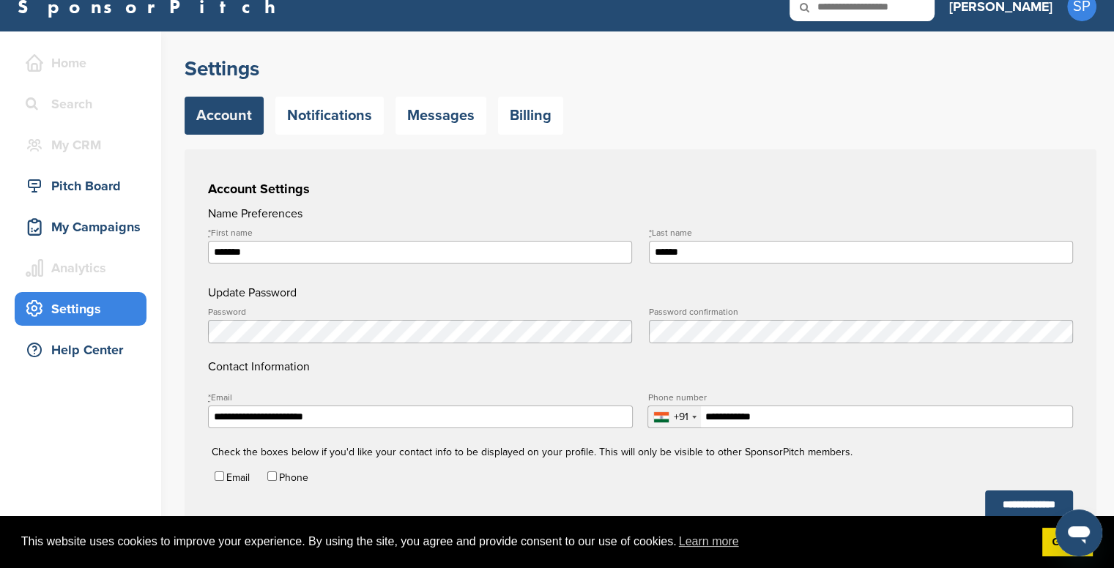
scroll to position [15, 0]
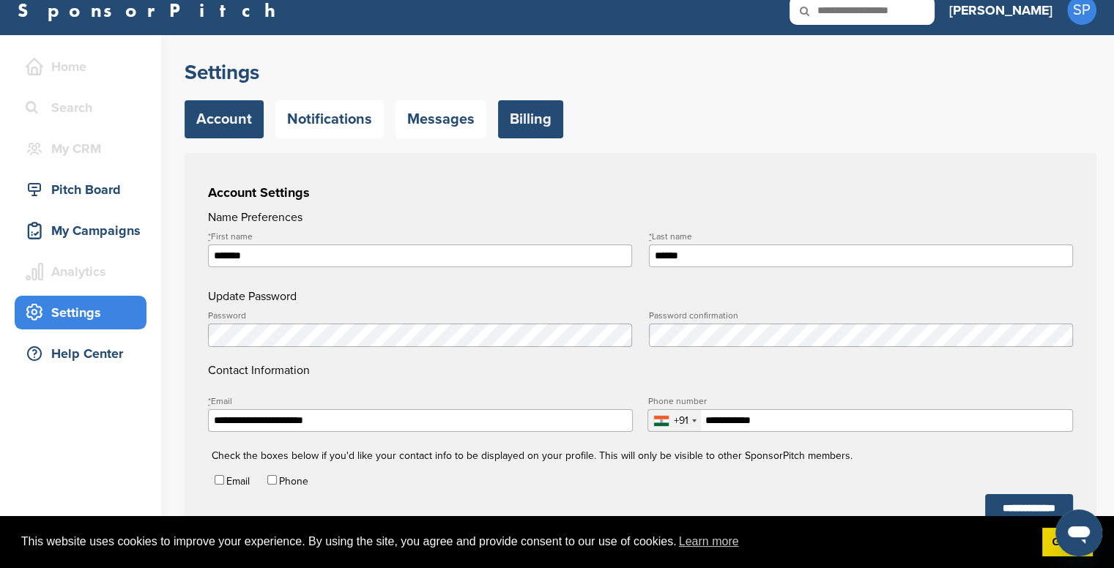
click at [500, 114] on link "Billing" at bounding box center [530, 119] width 65 height 38
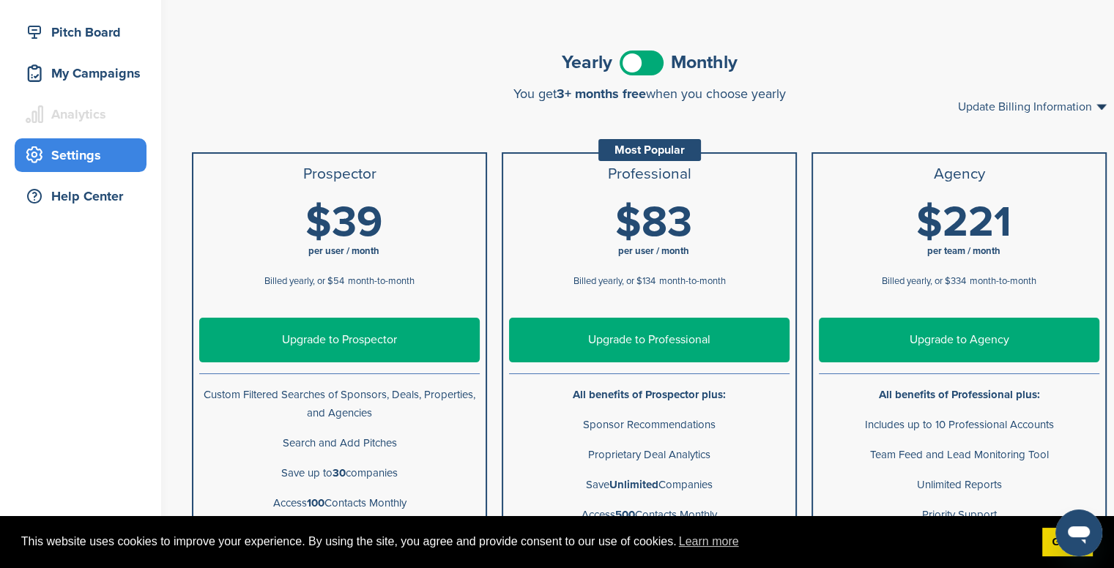
scroll to position [91, 0]
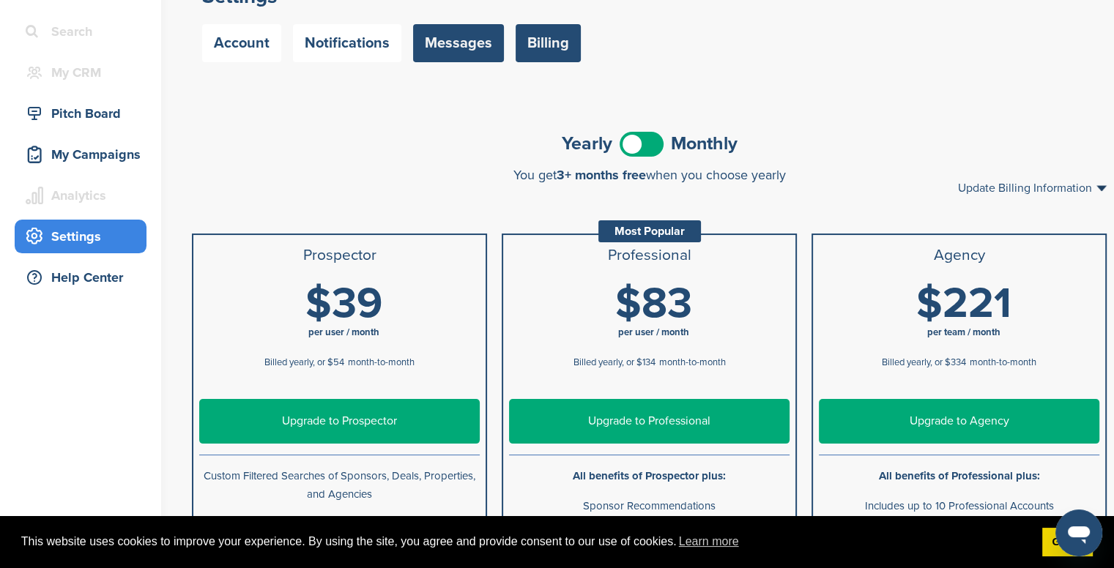
click at [439, 34] on link "Messages" at bounding box center [458, 43] width 91 height 38
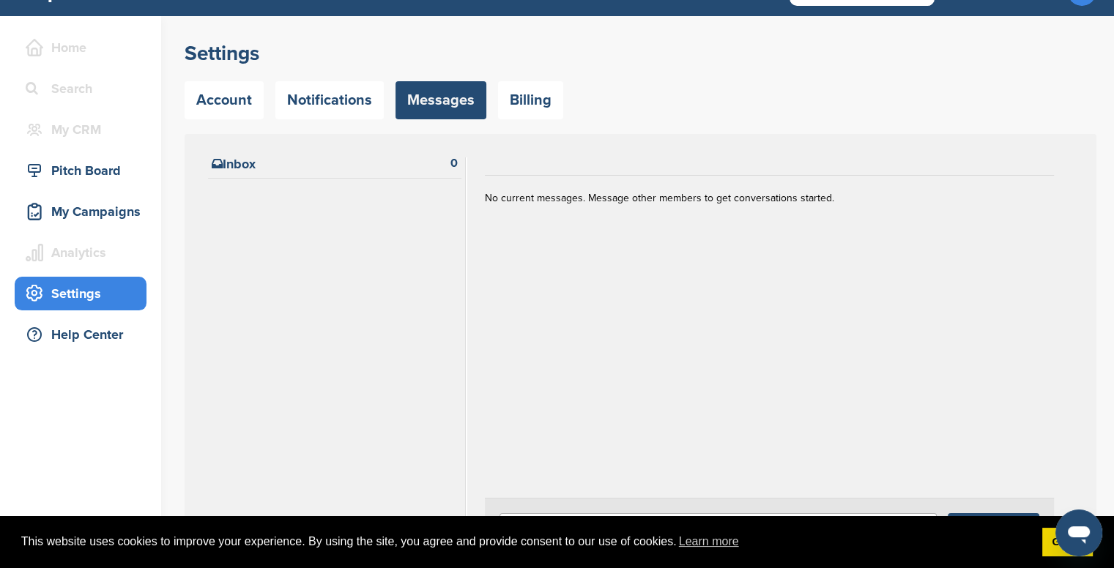
scroll to position [16, 0]
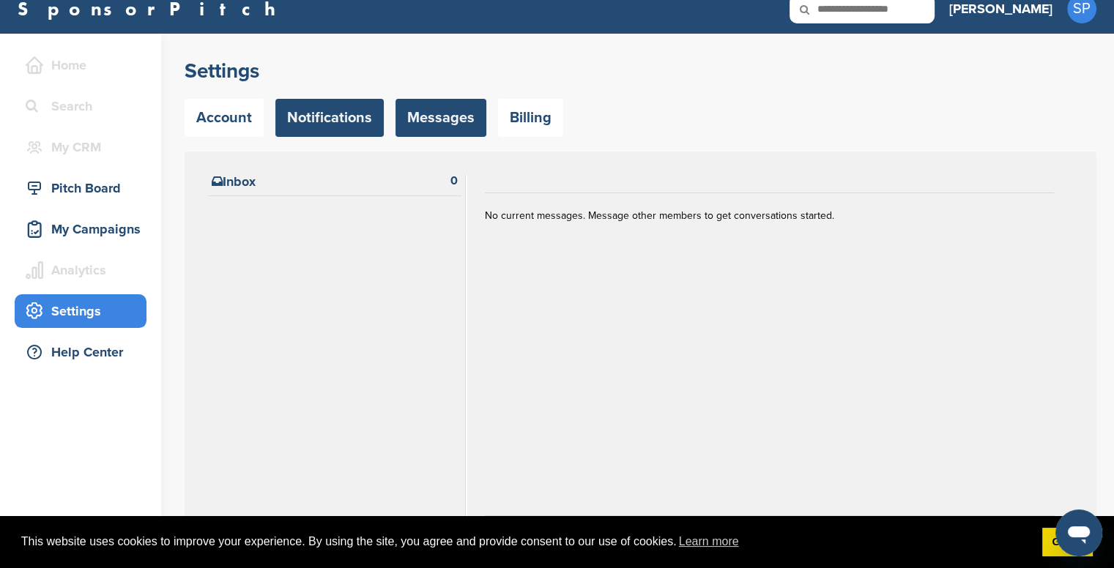
click at [322, 124] on link "Notifications" at bounding box center [329, 118] width 108 height 38
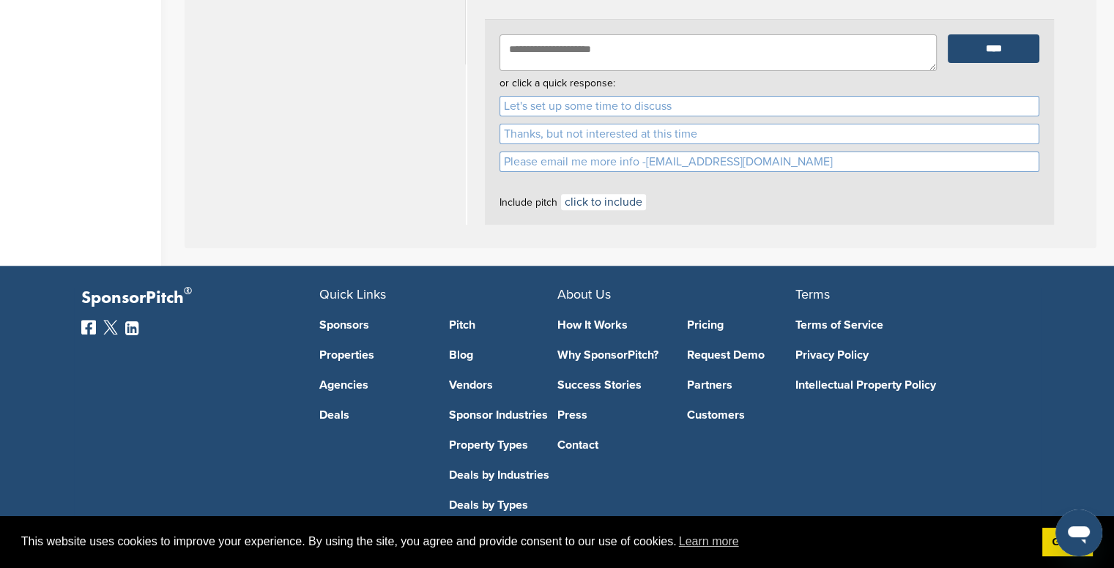
scroll to position [530, 0]
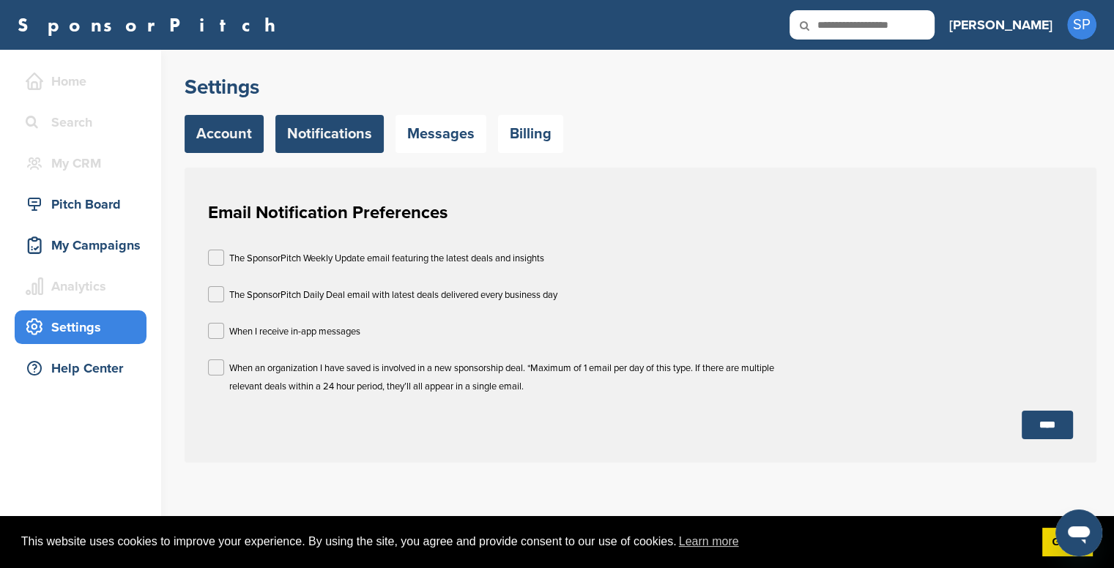
click at [242, 144] on link "Account" at bounding box center [224, 134] width 79 height 38
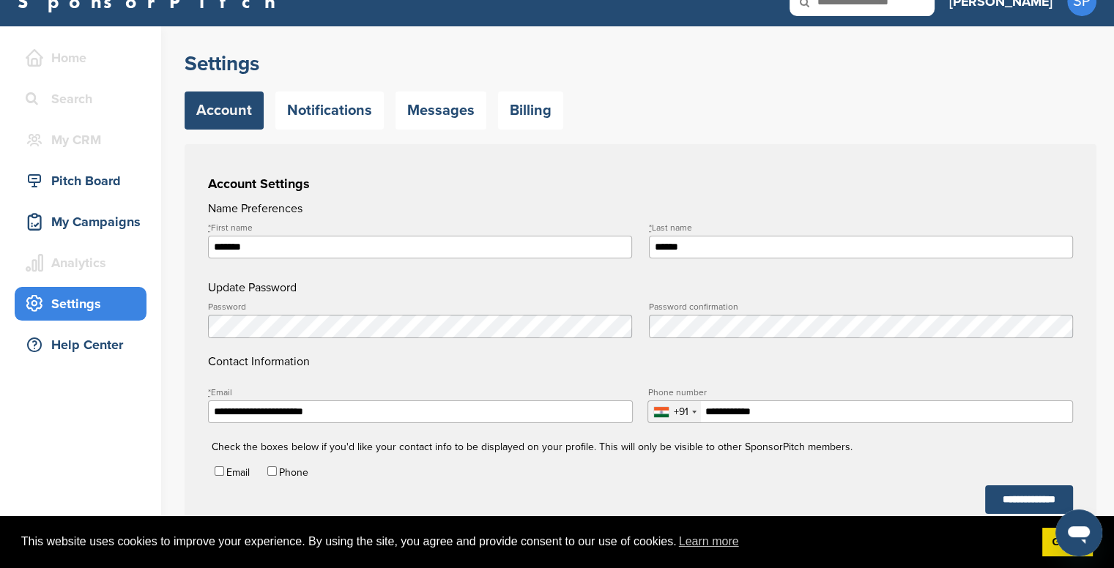
scroll to position [23, 0]
click at [85, 332] on div "Help Center" at bounding box center [84, 345] width 125 height 26
